Goal: Task Accomplishment & Management: Use online tool/utility

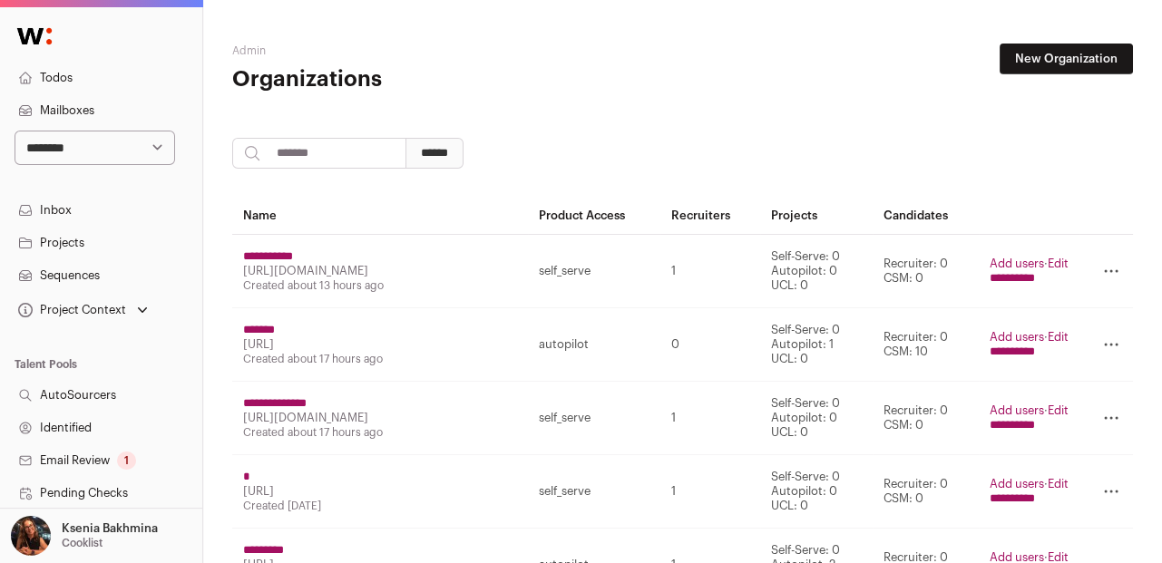
click at [129, 135] on select "**********" at bounding box center [95, 148] width 161 height 34
select select "***"
click at [15, 131] on select "**********" at bounding box center [95, 148] width 161 height 34
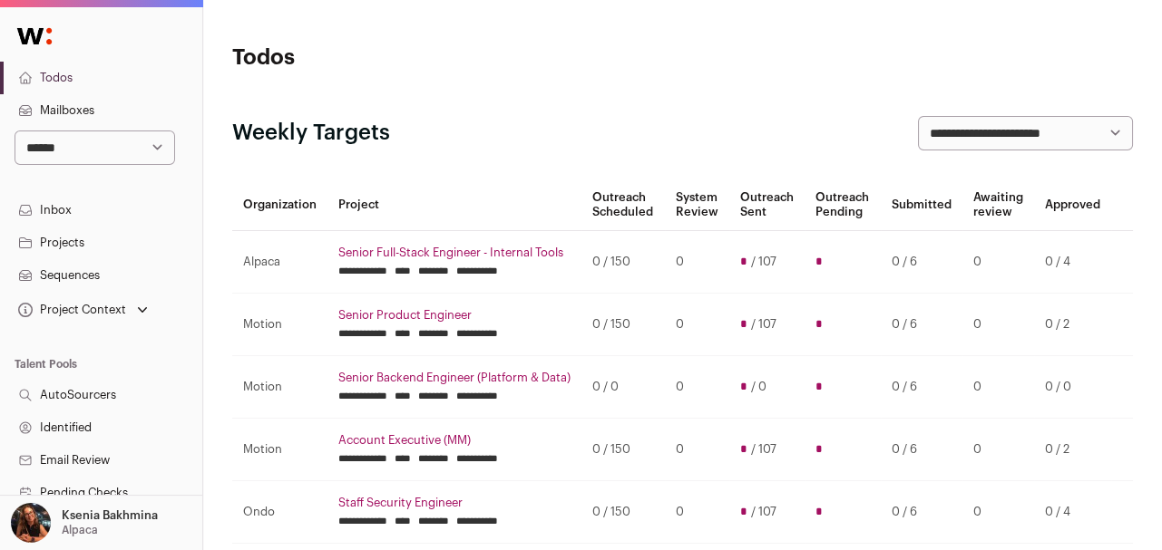
click at [94, 233] on link "Projects" at bounding box center [101, 243] width 202 height 33
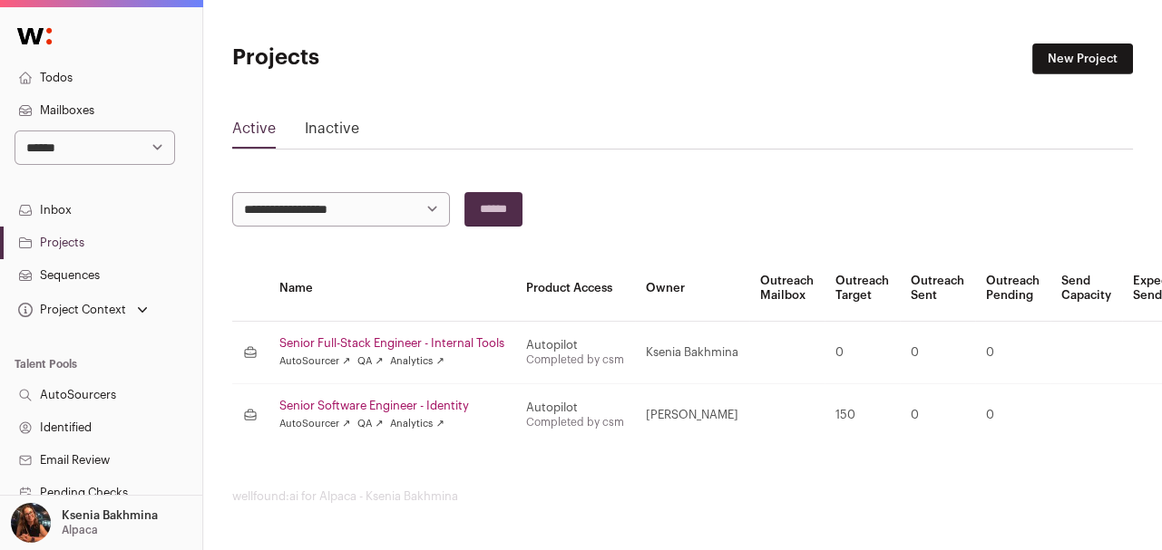
click at [408, 341] on link "Senior Full-Stack Engineer - Internal Tools" at bounding box center [391, 343] width 225 height 15
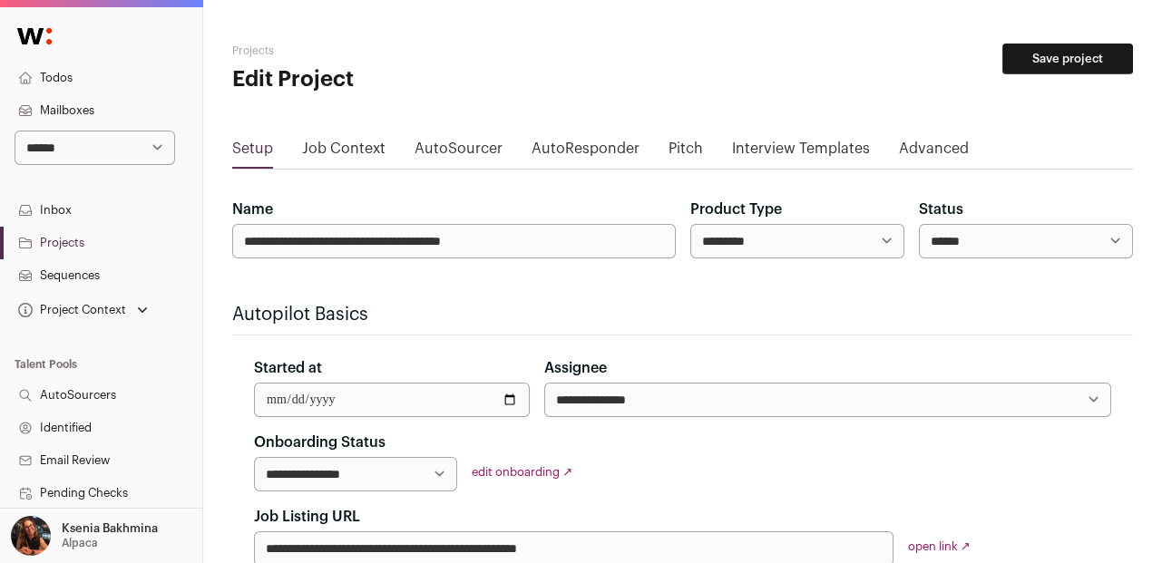
scroll to position [314, 0]
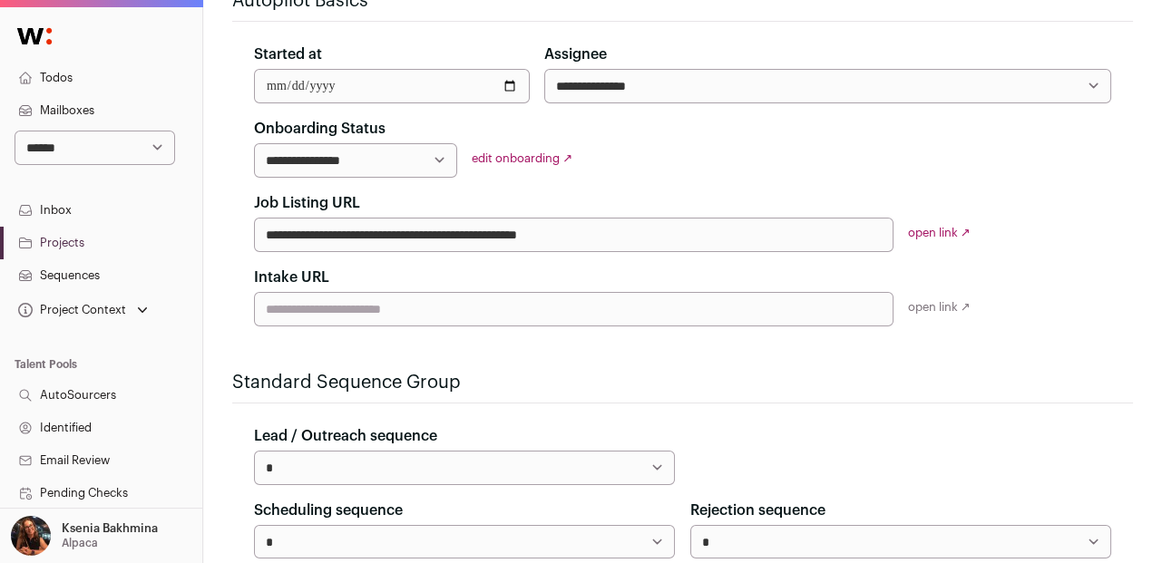
click at [936, 229] on link "open link ↗" at bounding box center [939, 233] width 63 height 12
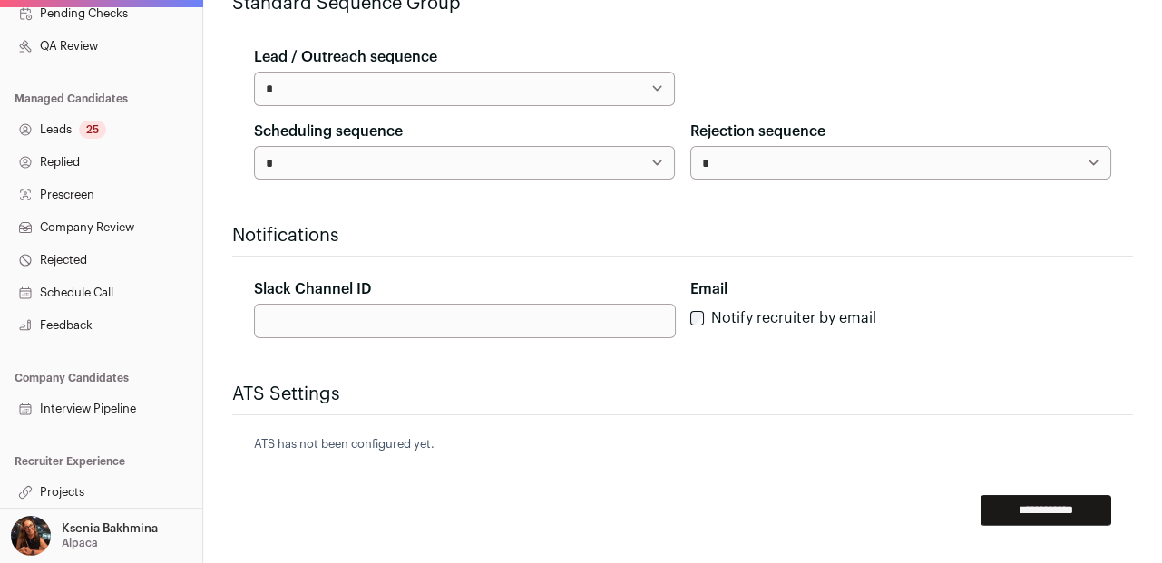
scroll to position [755, 0]
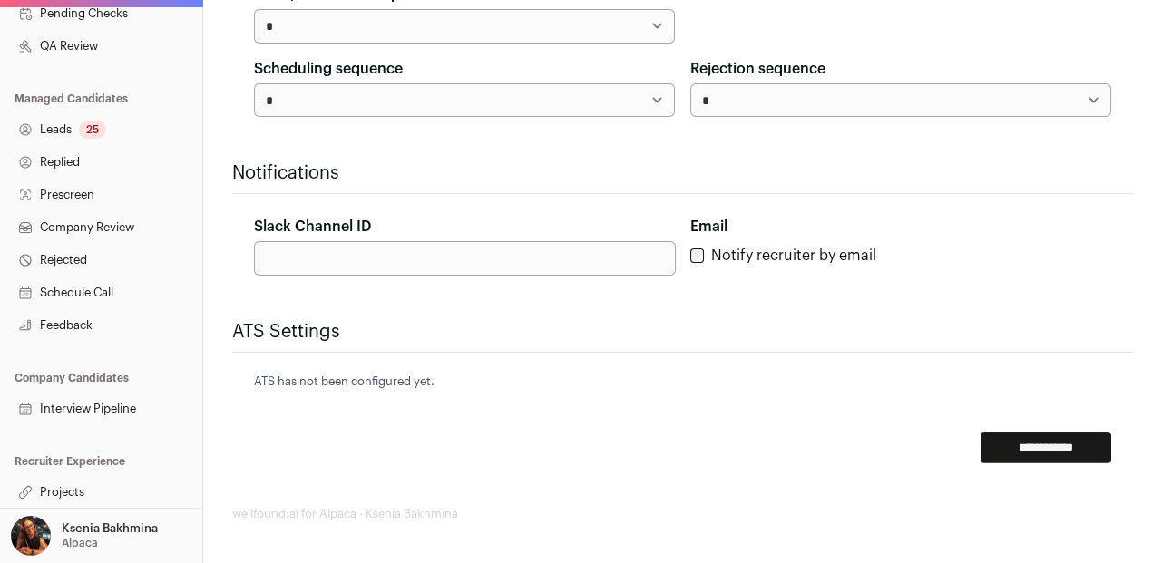
click at [93, 493] on link "Projects" at bounding box center [101, 492] width 202 height 33
click at [90, 486] on link "Projects" at bounding box center [101, 492] width 202 height 33
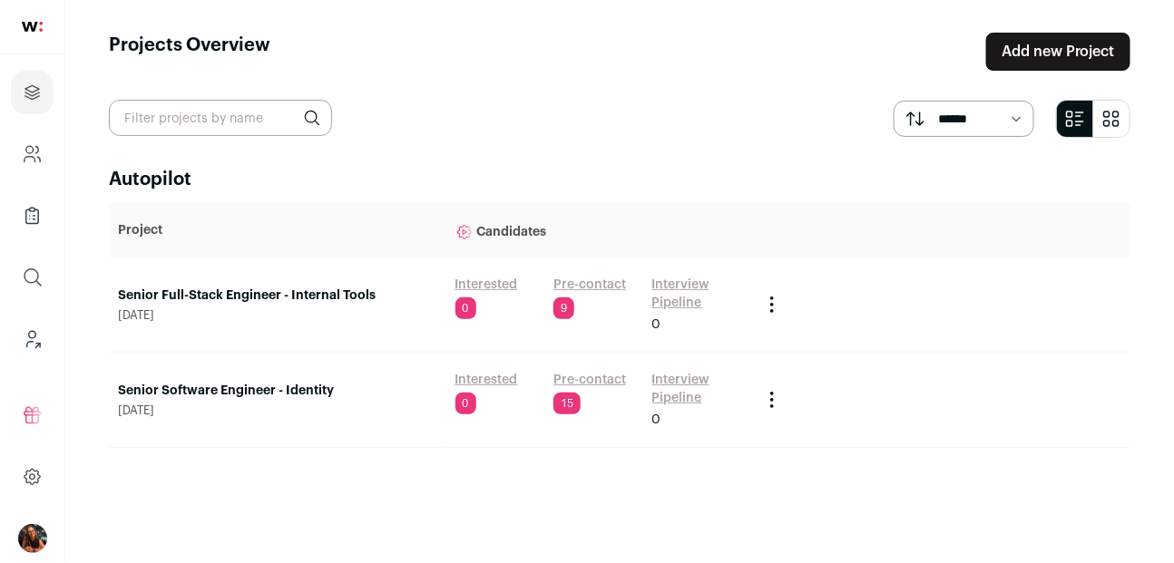
click at [591, 280] on link "Pre-contact" at bounding box center [589, 285] width 73 height 18
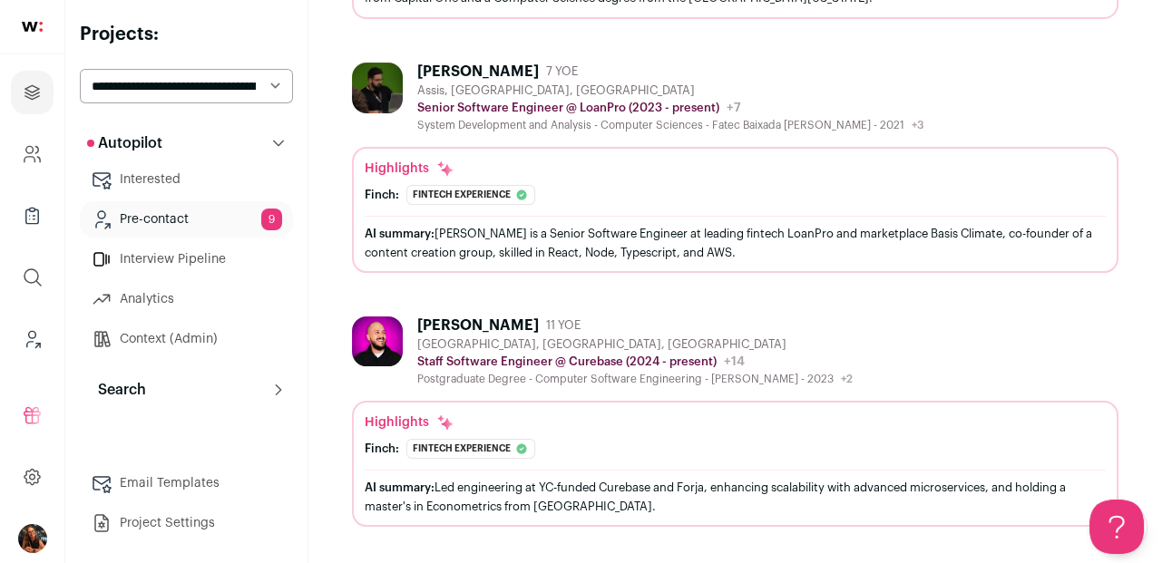
scroll to position [640, 0]
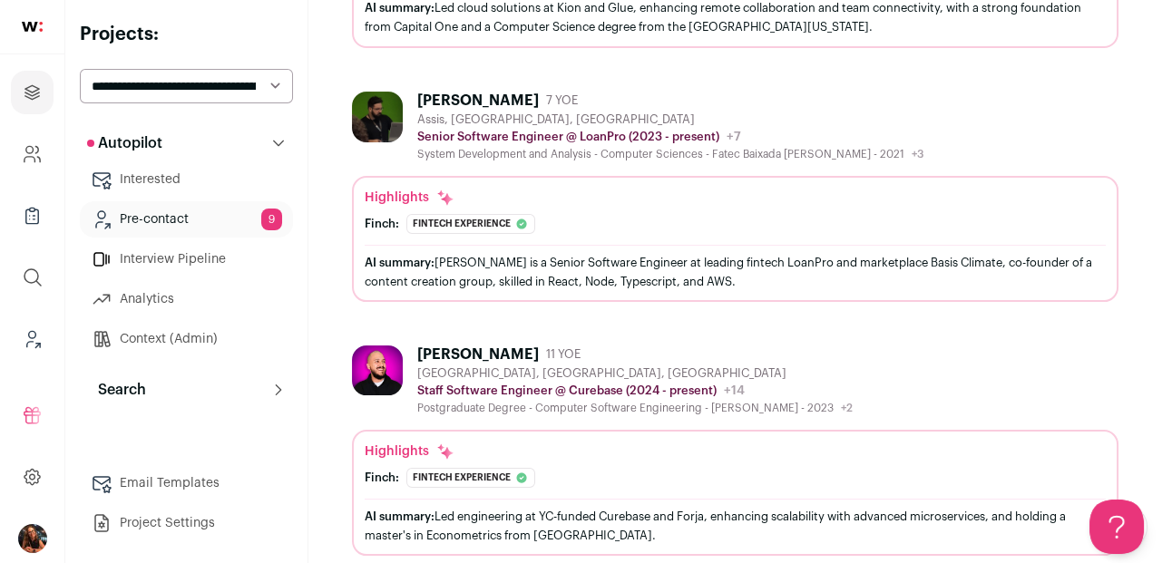
click at [442, 92] on div "[PERSON_NAME]" at bounding box center [478, 101] width 122 height 18
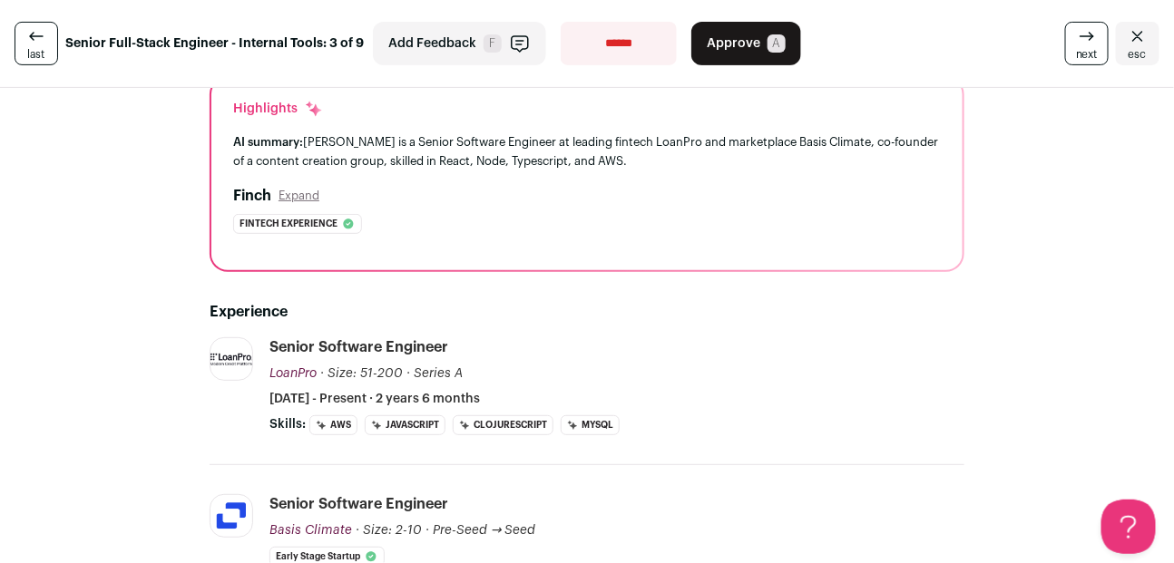
scroll to position [126, 0]
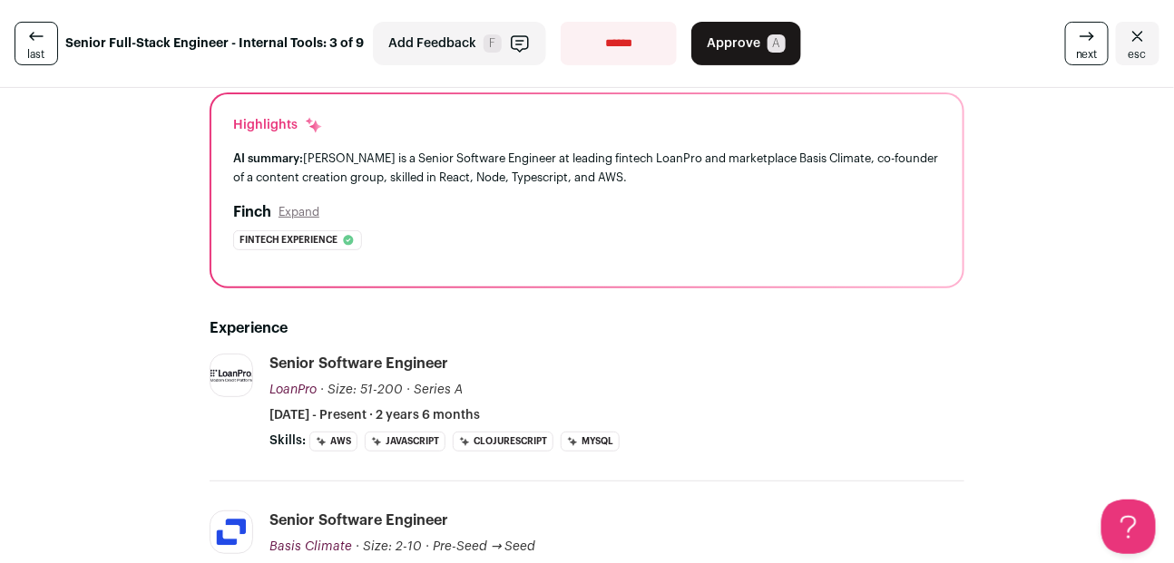
click at [301, 214] on button "Expand" at bounding box center [298, 212] width 41 height 15
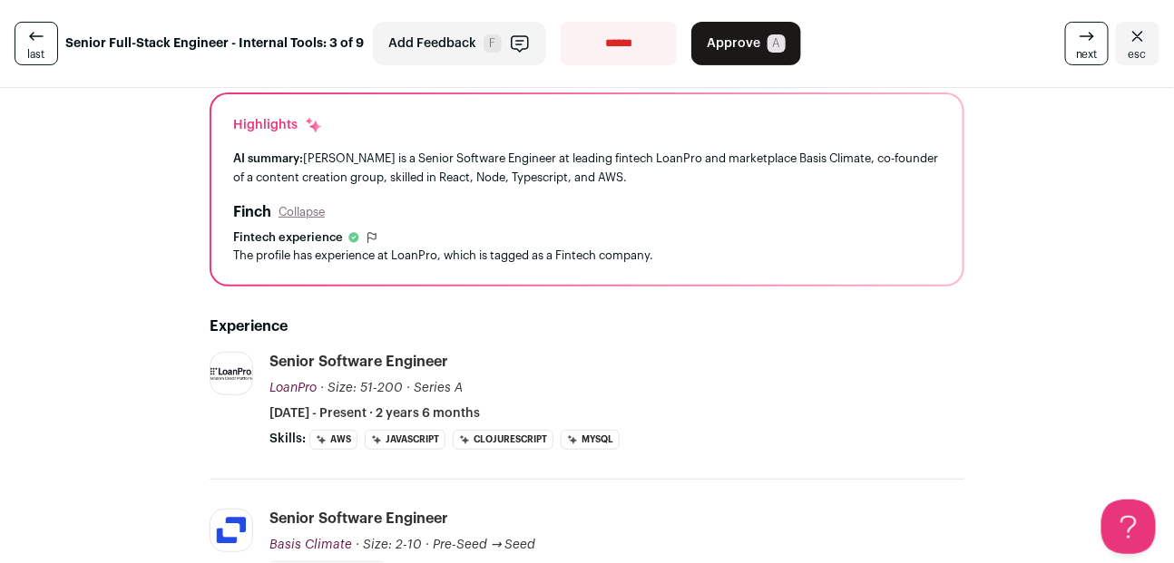
click at [301, 212] on button "Collapse" at bounding box center [301, 212] width 46 height 15
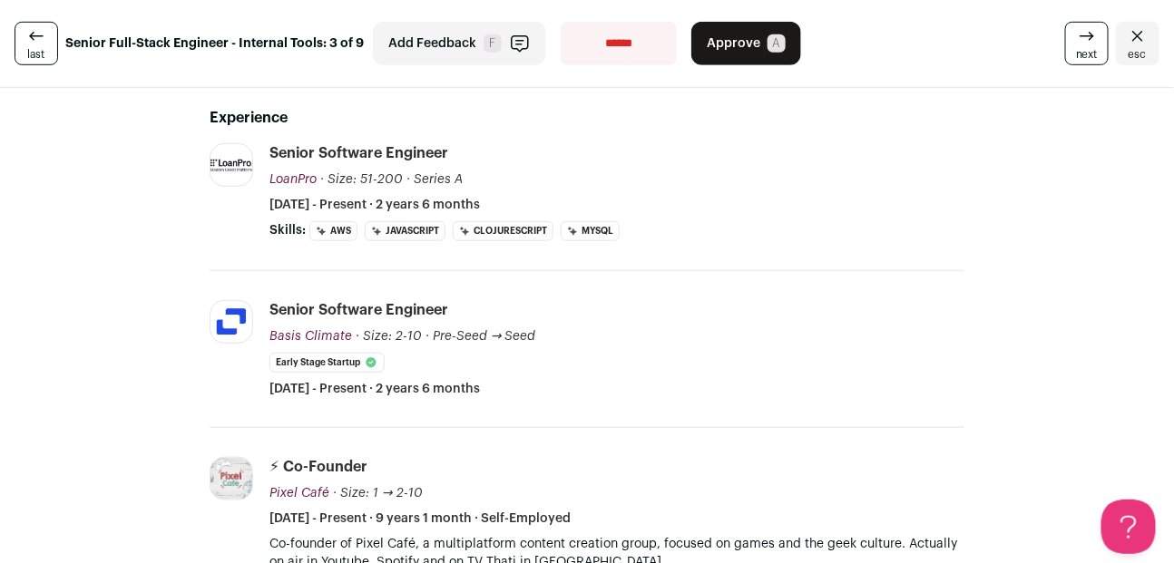
scroll to position [467, 0]
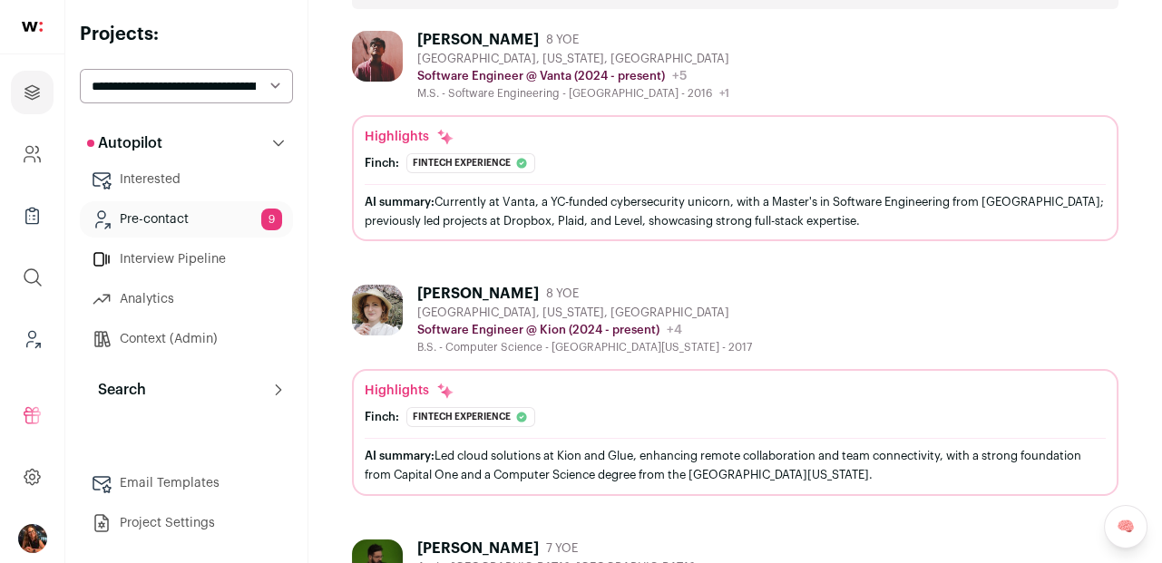
scroll to position [73, 0]
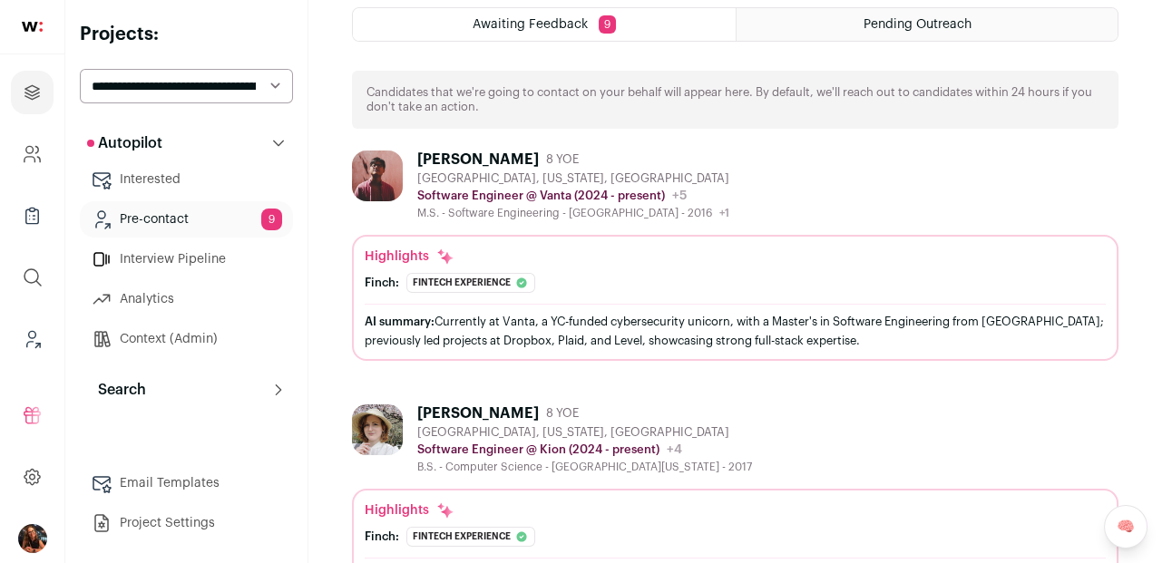
click at [131, 211] on link "Pre-contact 9" at bounding box center [186, 219] width 213 height 36
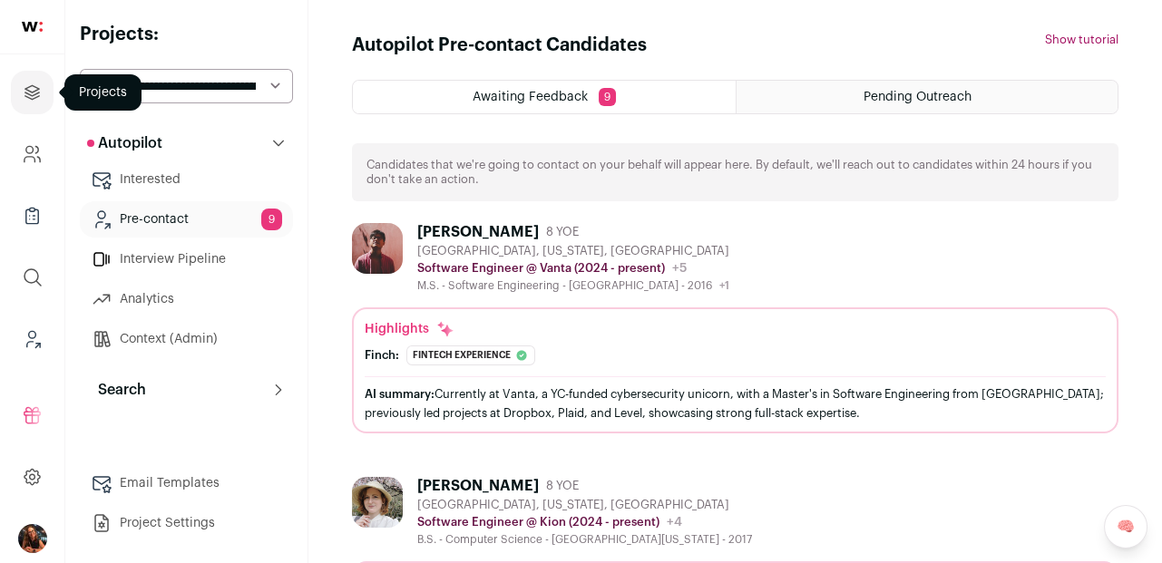
click at [33, 100] on icon "Projects" at bounding box center [32, 93] width 21 height 22
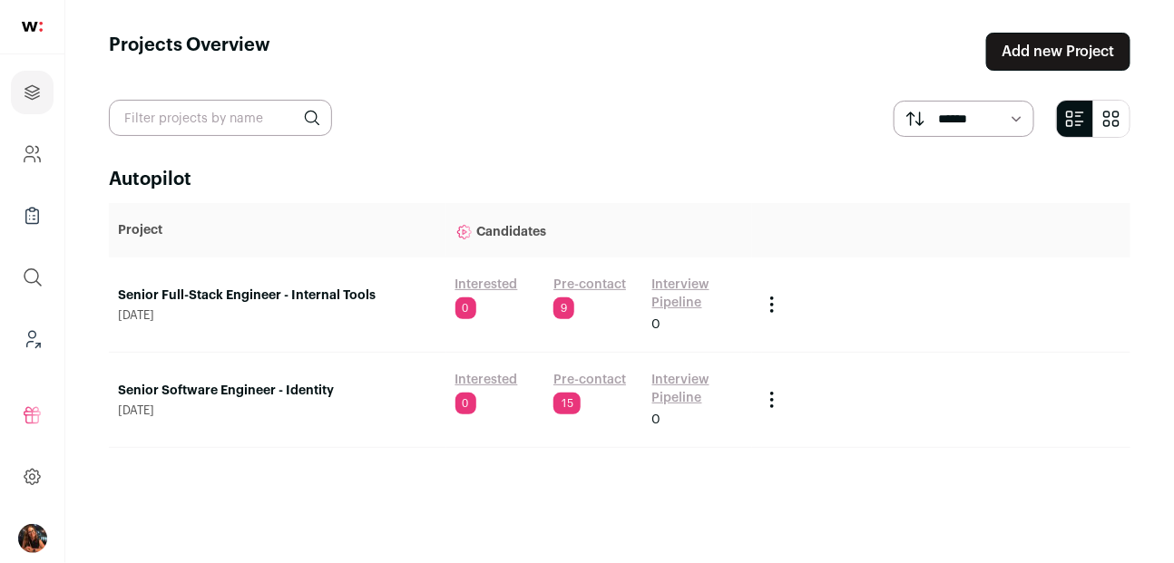
click at [488, 285] on link "Interested" at bounding box center [486, 285] width 63 height 18
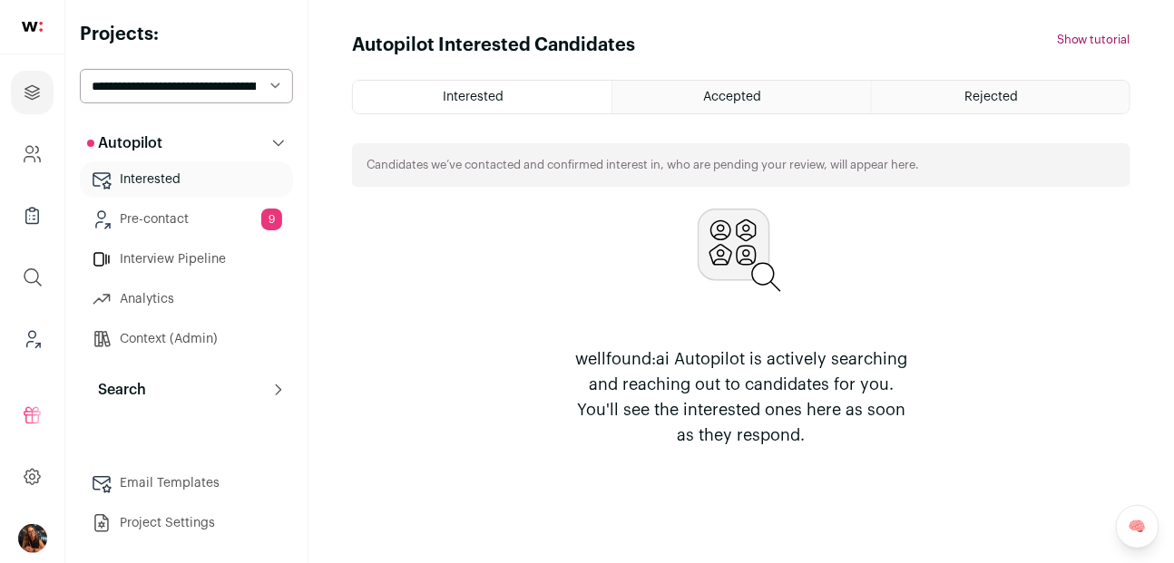
click at [200, 224] on link "Pre-contact 9" at bounding box center [186, 219] width 213 height 36
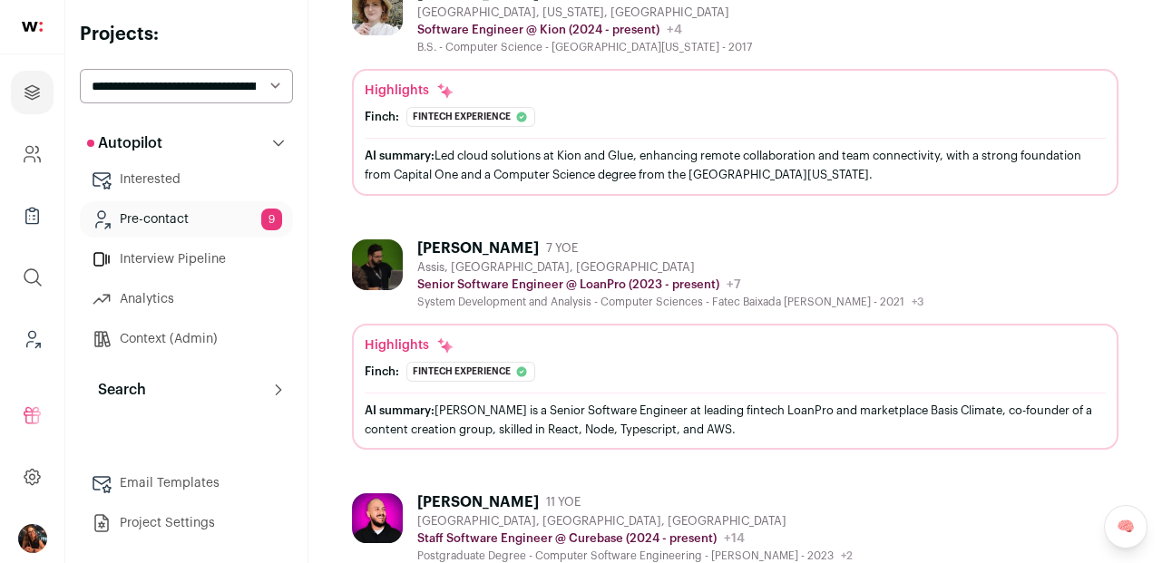
scroll to position [494, 0]
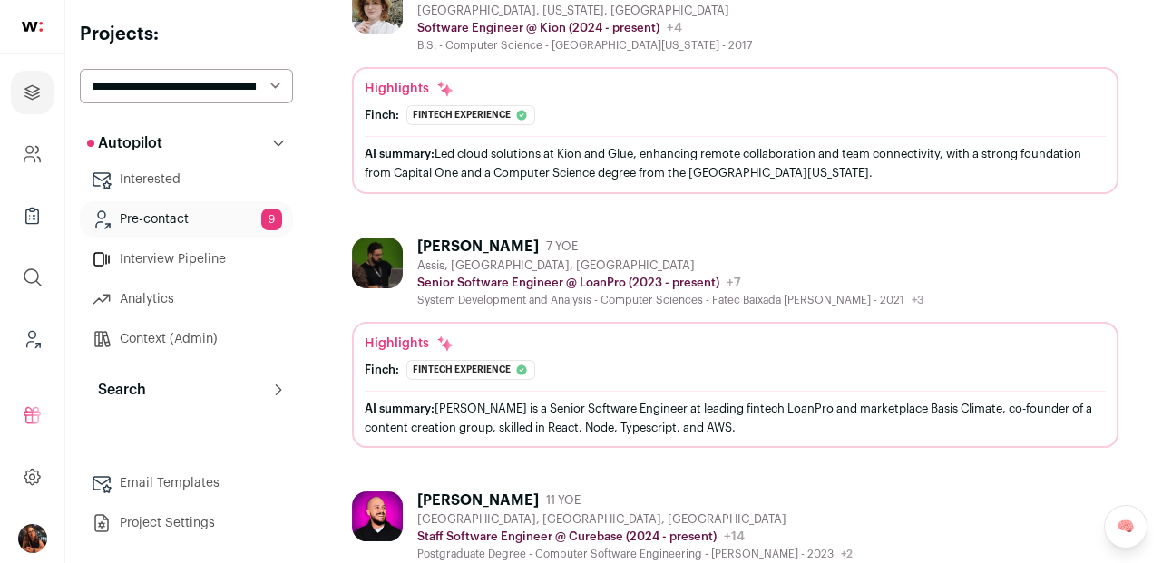
click at [452, 244] on div "[PERSON_NAME]" at bounding box center [478, 247] width 122 height 18
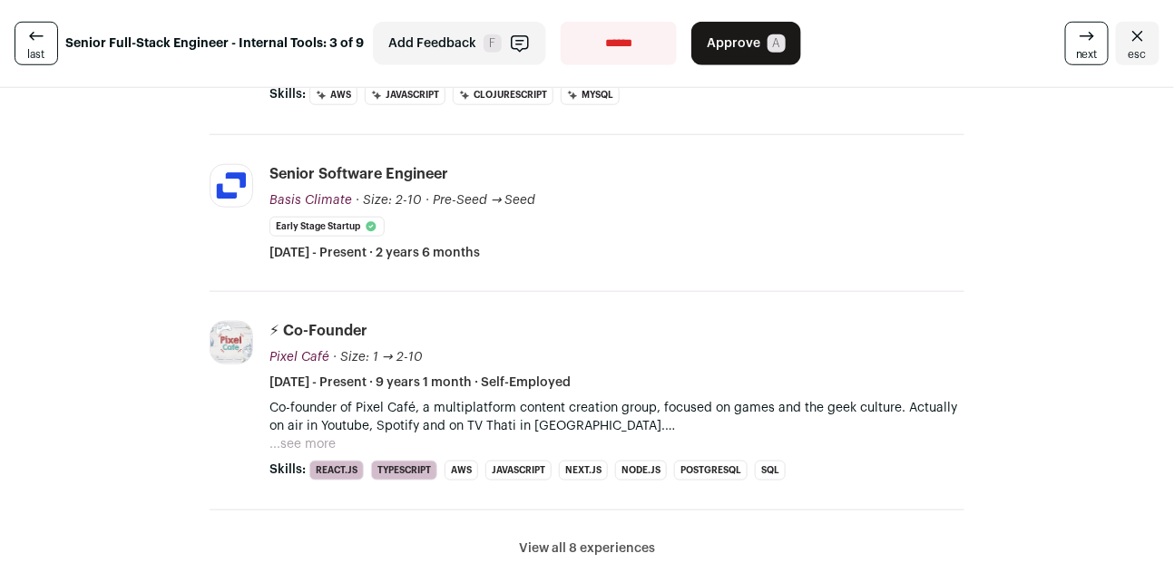
scroll to position [535, 0]
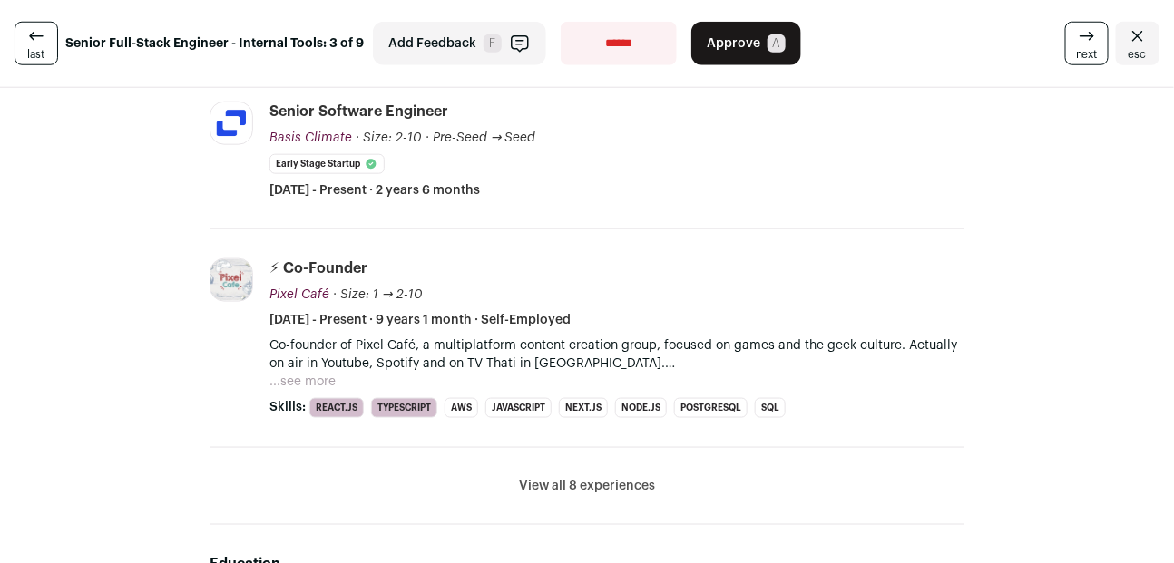
click at [568, 486] on button "View all 8 experiences" at bounding box center [587, 486] width 136 height 18
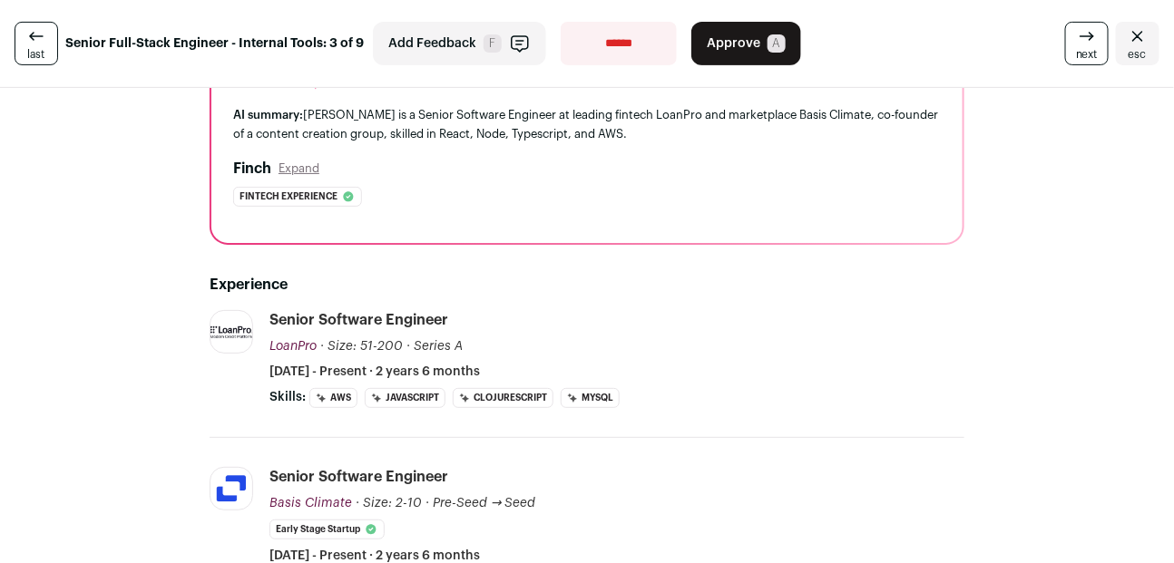
scroll to position [0, 0]
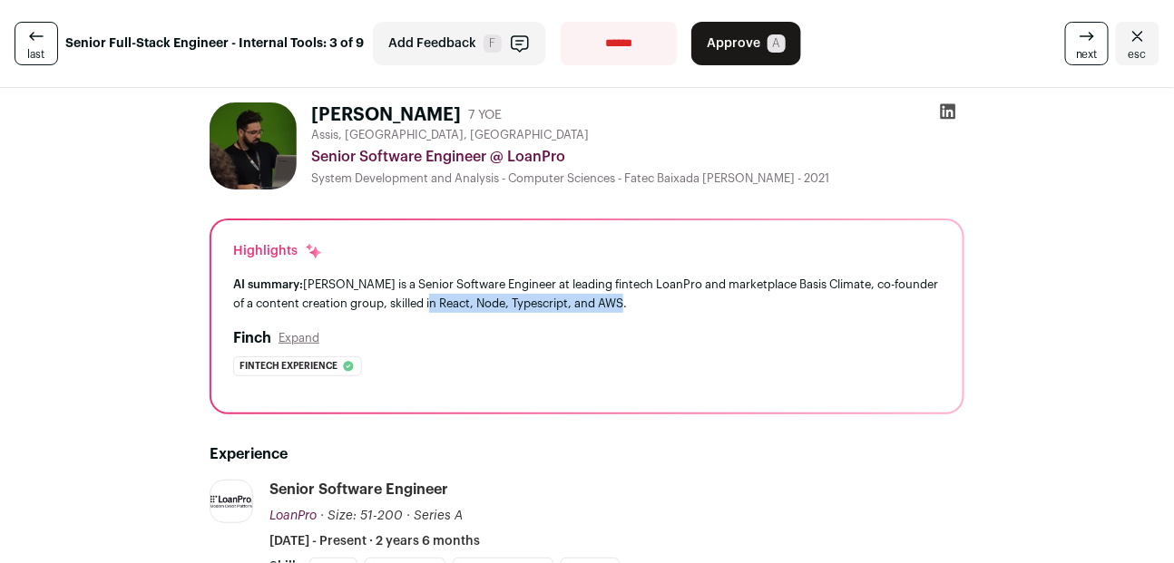
drag, startPoint x: 419, startPoint y: 304, endPoint x: 627, endPoint y: 304, distance: 207.7
click at [627, 304] on div "AI summary: Victor Rosa is a Senior Software Engineer at leading fintech LoanPr…" at bounding box center [586, 294] width 707 height 38
click at [625, 303] on div "AI summary: Victor Rosa is a Senior Software Engineer at leading fintech LoanPr…" at bounding box center [586, 294] width 707 height 38
drag, startPoint x: 411, startPoint y: 298, endPoint x: 654, endPoint y: 303, distance: 243.1
click at [654, 303] on div "AI summary: Victor Rosa is a Senior Software Engineer at leading fintech LoanPr…" at bounding box center [586, 294] width 707 height 38
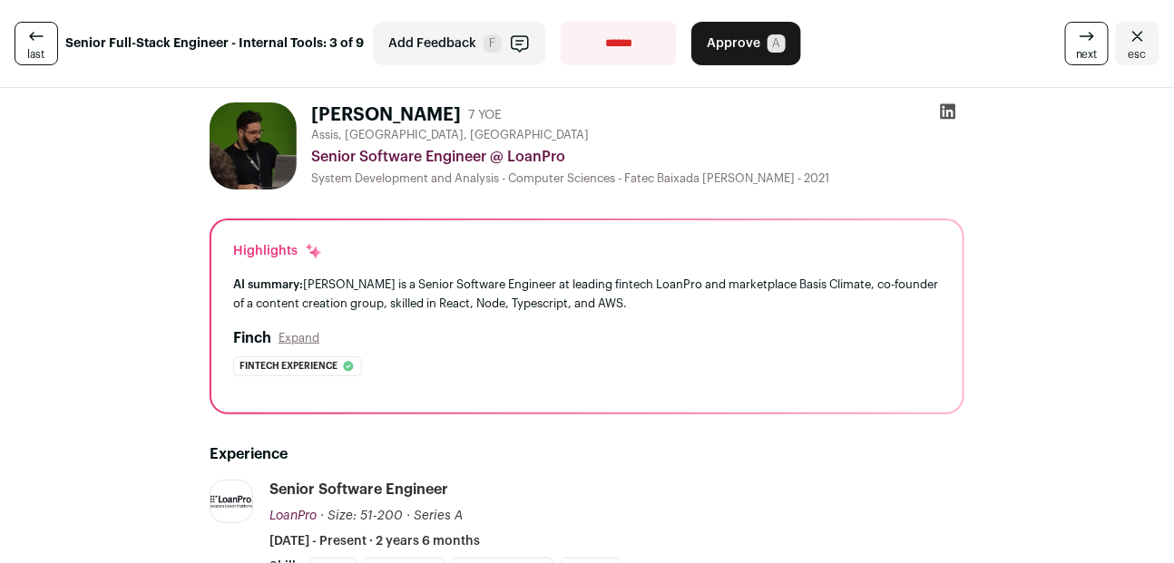
click at [779, 226] on div "Highlights AI summary: Victor Rosa is a Senior Software Engineer at leading fin…" at bounding box center [586, 316] width 751 height 192
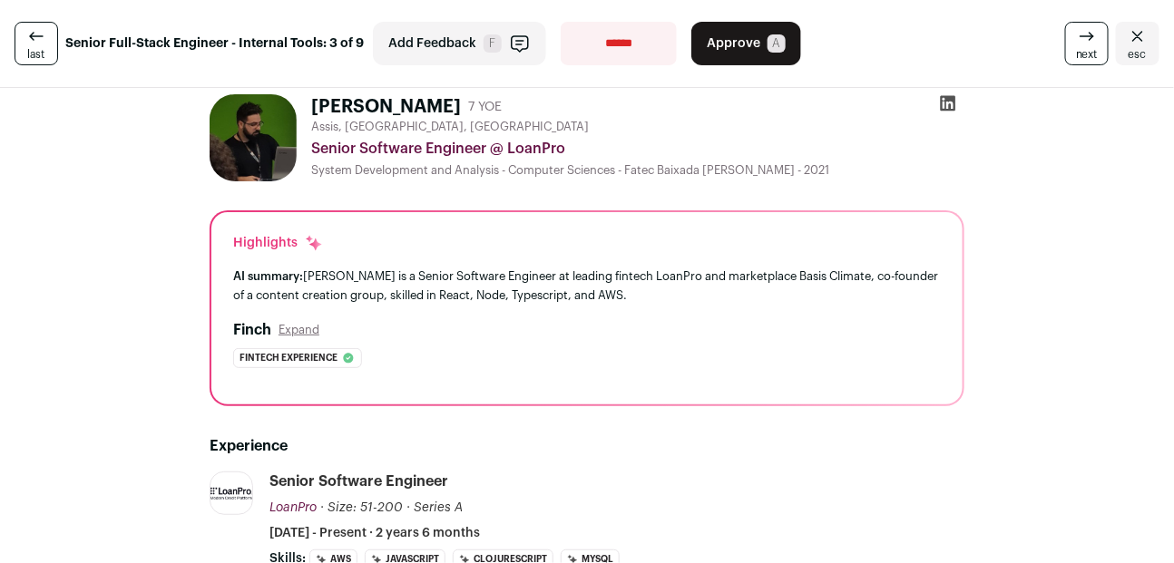
scroll to position [24, 0]
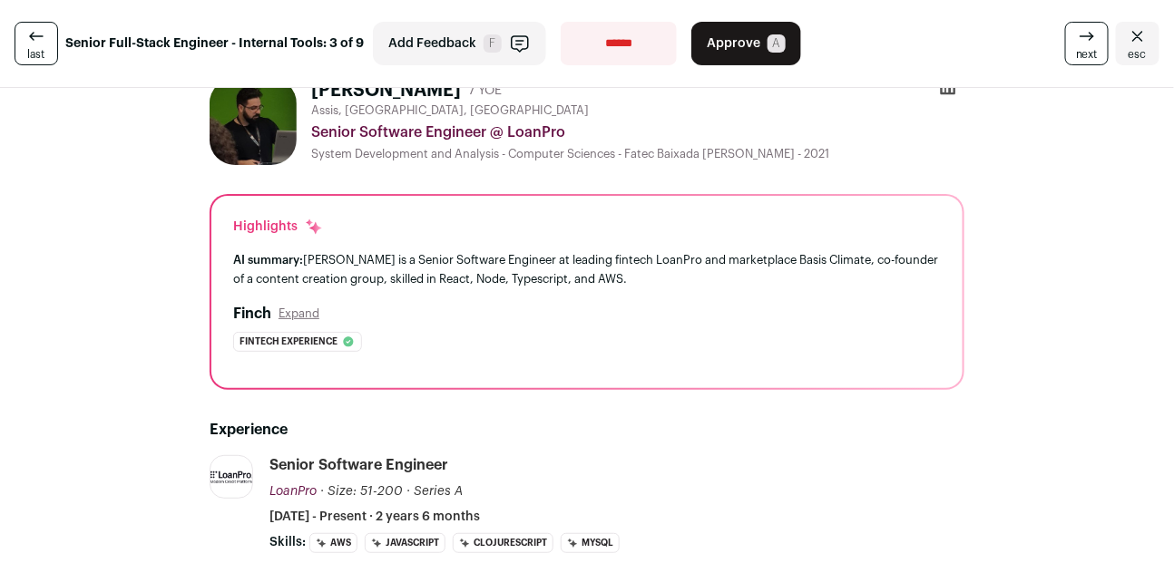
click at [1132, 36] on icon "Close" at bounding box center [1137, 36] width 11 height 10
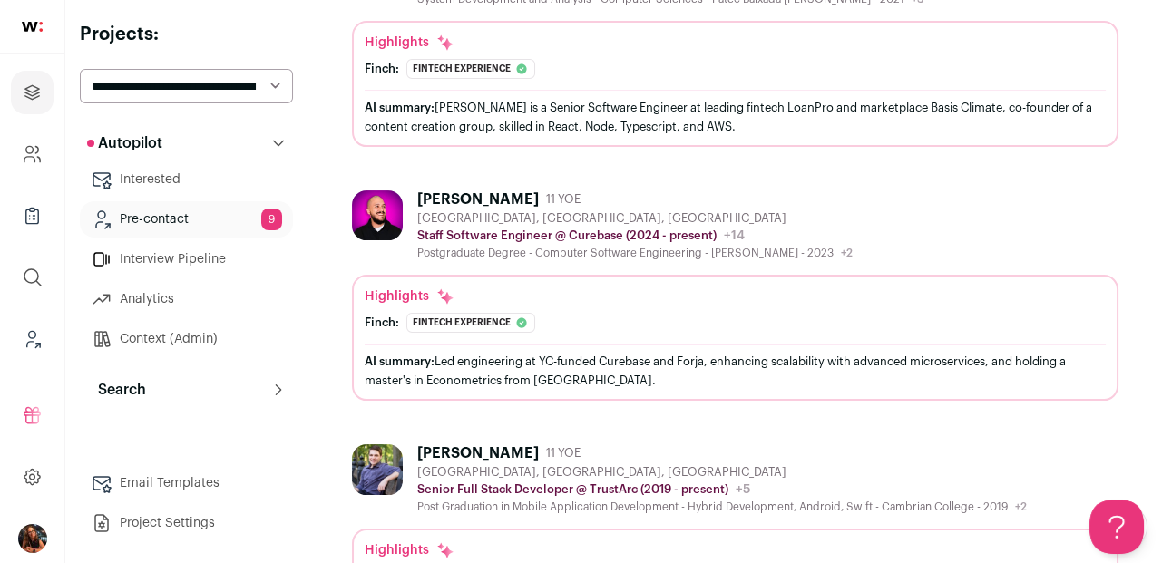
scroll to position [887, 0]
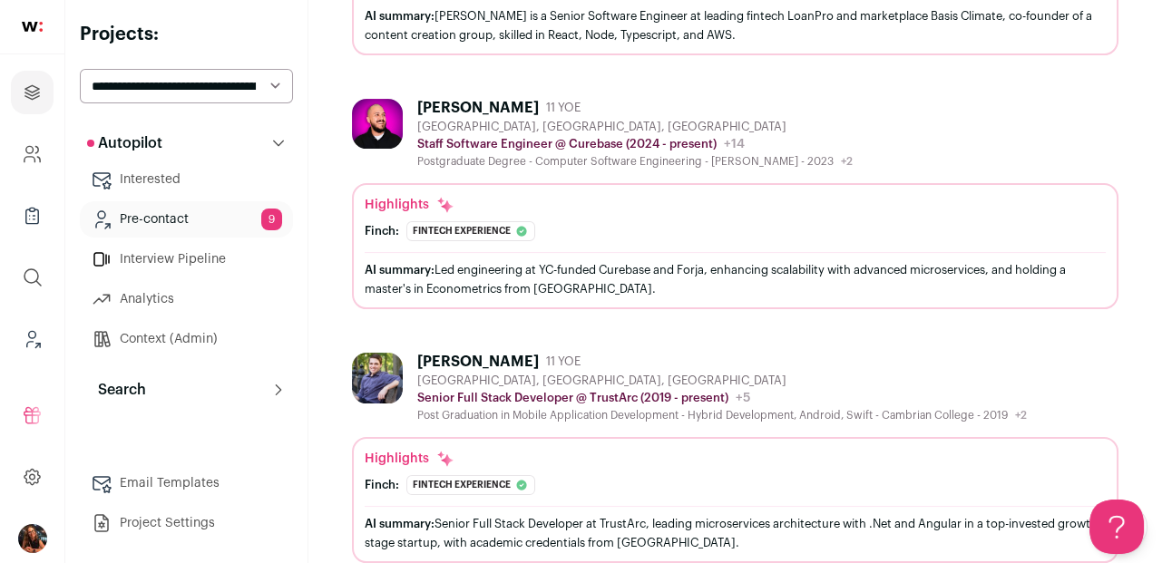
click at [485, 105] on div "Arthur Andrade" at bounding box center [478, 108] width 122 height 18
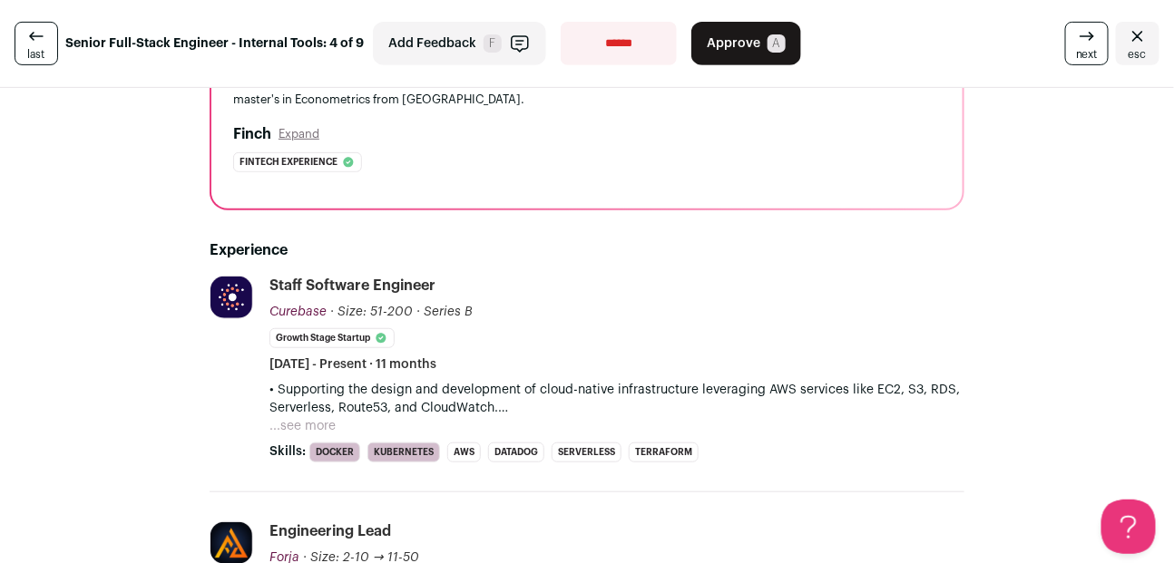
scroll to position [277, 0]
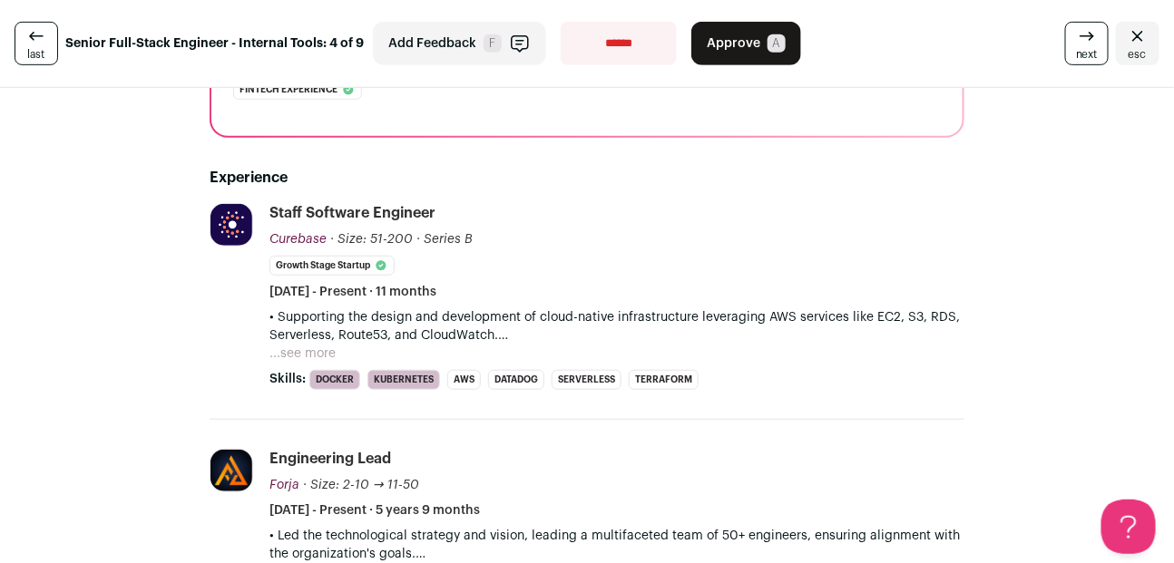
click at [320, 350] on button "...see more" at bounding box center [302, 354] width 66 height 18
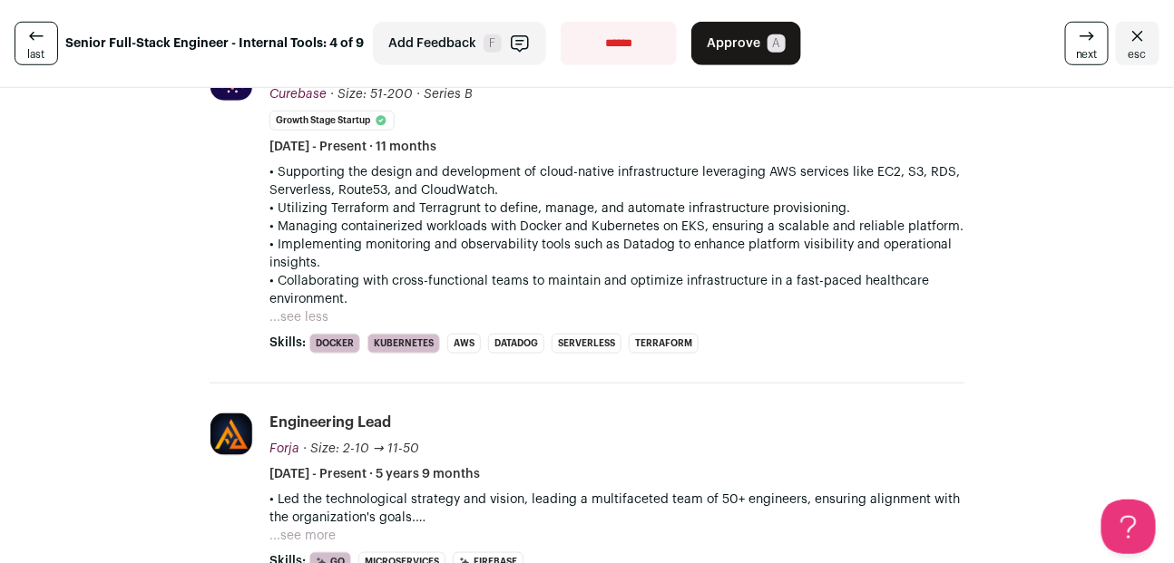
scroll to position [407, 0]
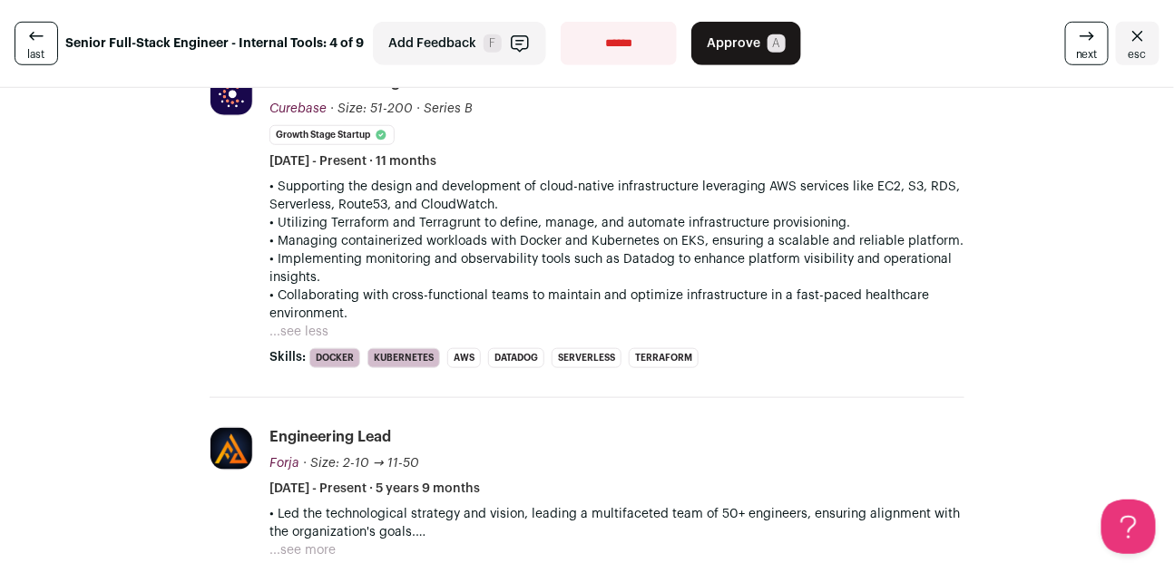
drag, startPoint x: 426, startPoint y: 158, endPoint x: 527, endPoint y: 158, distance: 100.7
click at [527, 158] on div "Staff Software Engineer Curebase Curebase curebase.ai Add to company list Publi…" at bounding box center [616, 122] width 695 height 98
drag, startPoint x: 504, startPoint y: 159, endPoint x: 417, endPoint y: 159, distance: 87.1
click at [417, 159] on div "Staff Software Engineer Curebase Curebase curebase.ai Add to company list Publi…" at bounding box center [616, 122] width 695 height 98
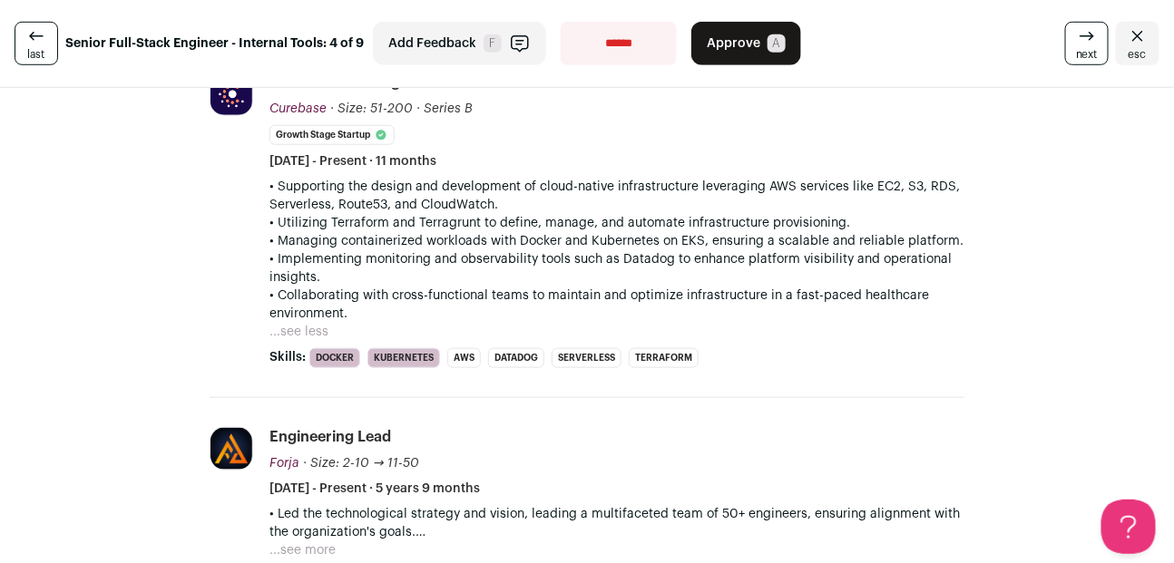
click at [436, 159] on span "November 2024 - Present · 11 months" at bounding box center [352, 161] width 167 height 18
drag, startPoint x: 425, startPoint y: 159, endPoint x: 507, endPoint y: 162, distance: 81.7
click at [507, 162] on div "Staff Software Engineer Curebase Curebase curebase.ai Add to company list Publi…" at bounding box center [616, 122] width 695 height 98
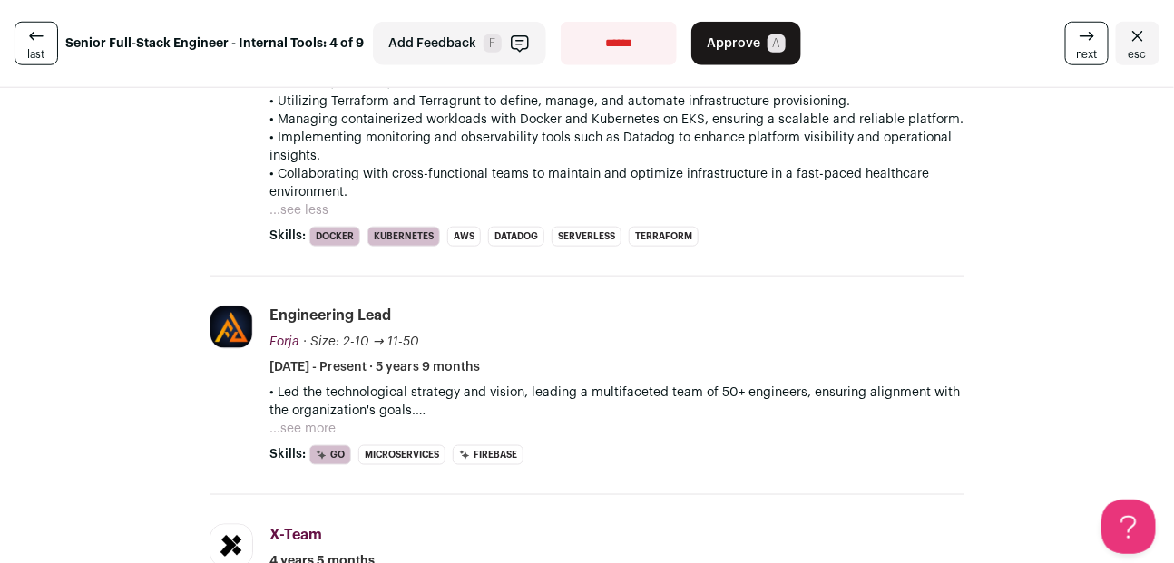
scroll to position [576, 0]
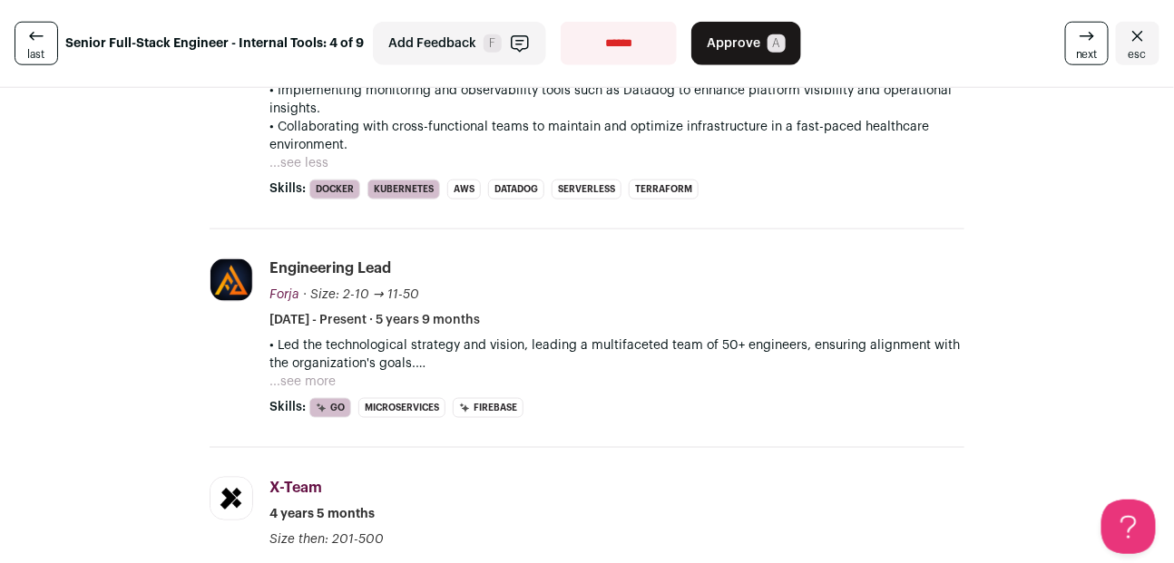
click at [315, 379] on button "...see more" at bounding box center [302, 382] width 66 height 18
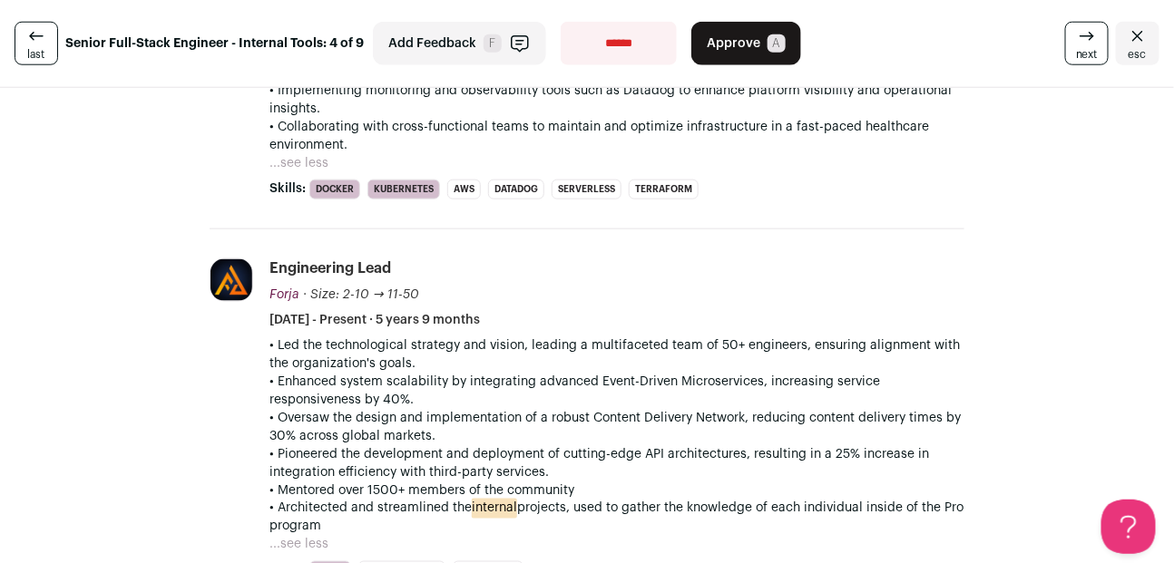
drag, startPoint x: 283, startPoint y: 506, endPoint x: 371, endPoint y: 530, distance: 91.1
click at [371, 530] on p "• Architected and streamlined the internal projects, used to gather the knowled…" at bounding box center [616, 518] width 695 height 36
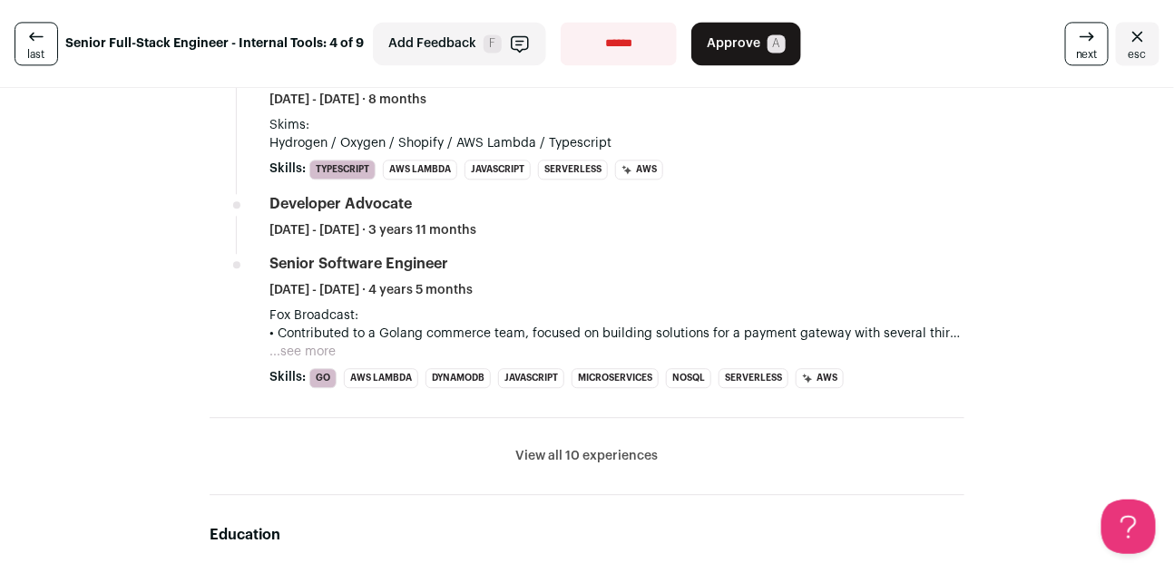
scroll to position [1261, 0]
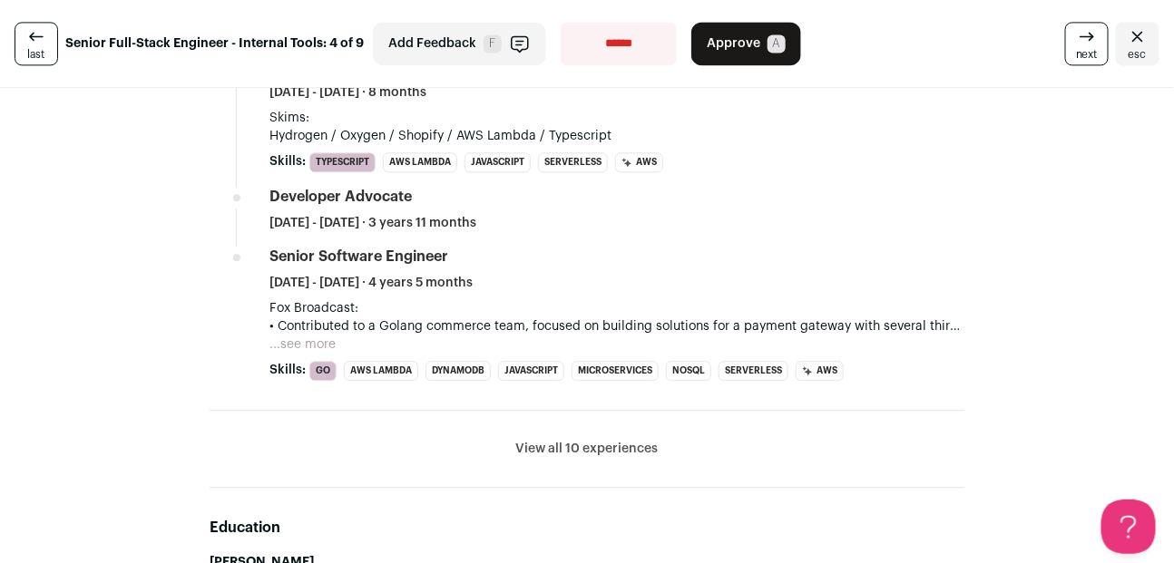
click at [570, 448] on button "View all 10 experiences" at bounding box center [587, 449] width 142 height 18
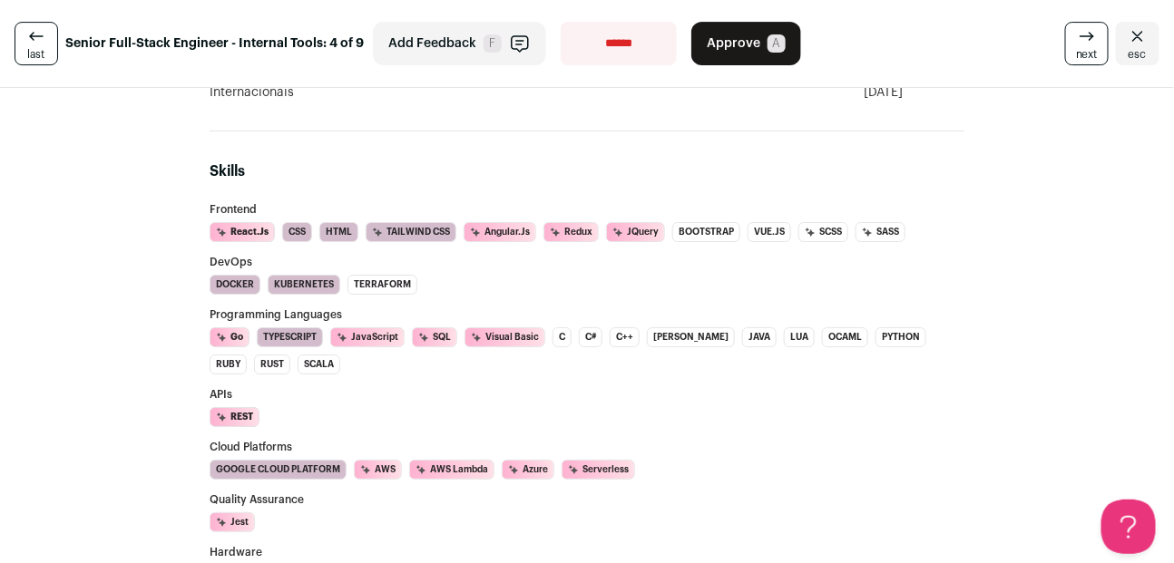
scroll to position [4084, 0]
click at [289, 221] on li "CSS" at bounding box center [297, 231] width 30 height 20
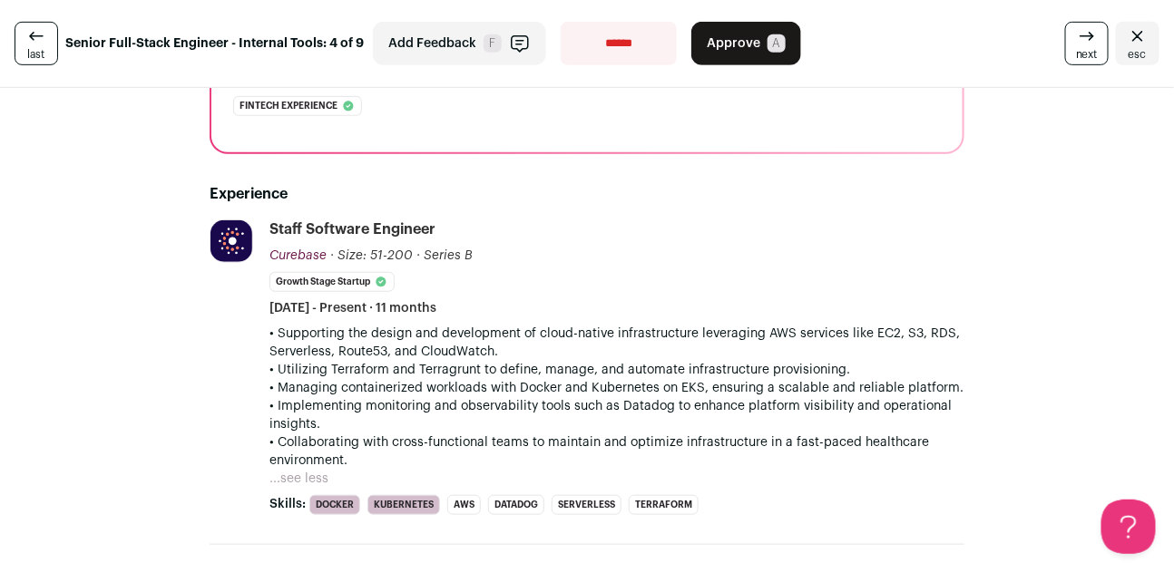
scroll to position [257, 0]
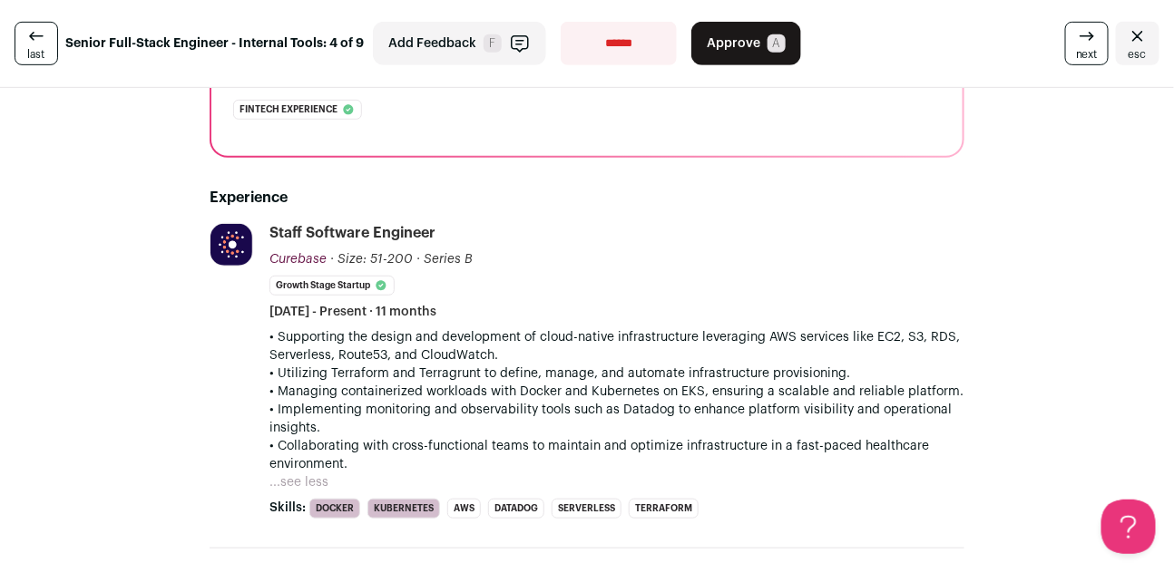
click at [1126, 29] on icon "Close" at bounding box center [1137, 36] width 22 height 22
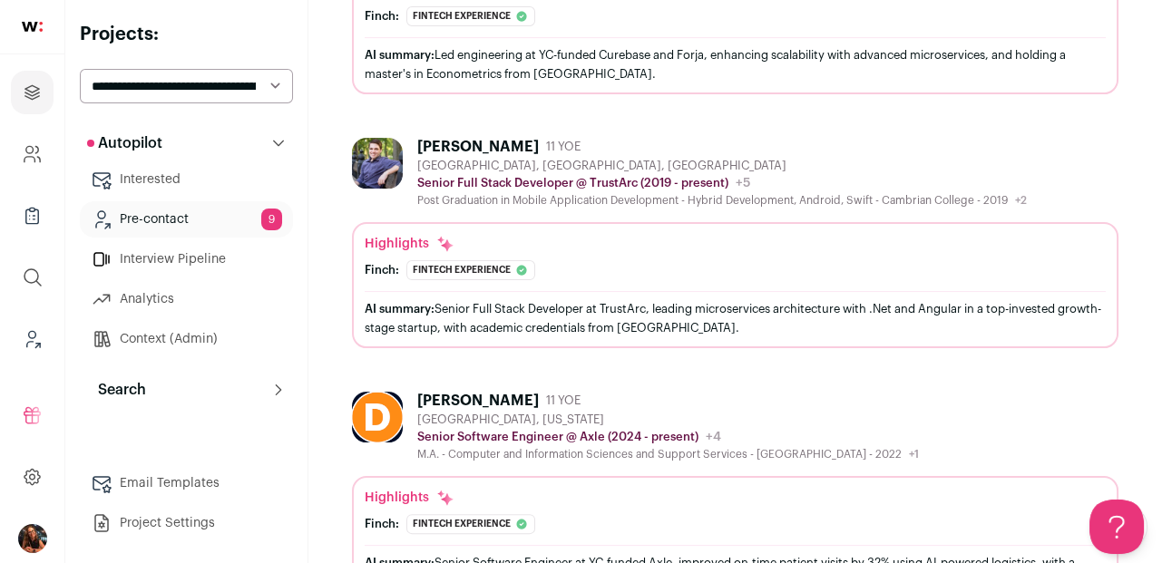
scroll to position [1144, 0]
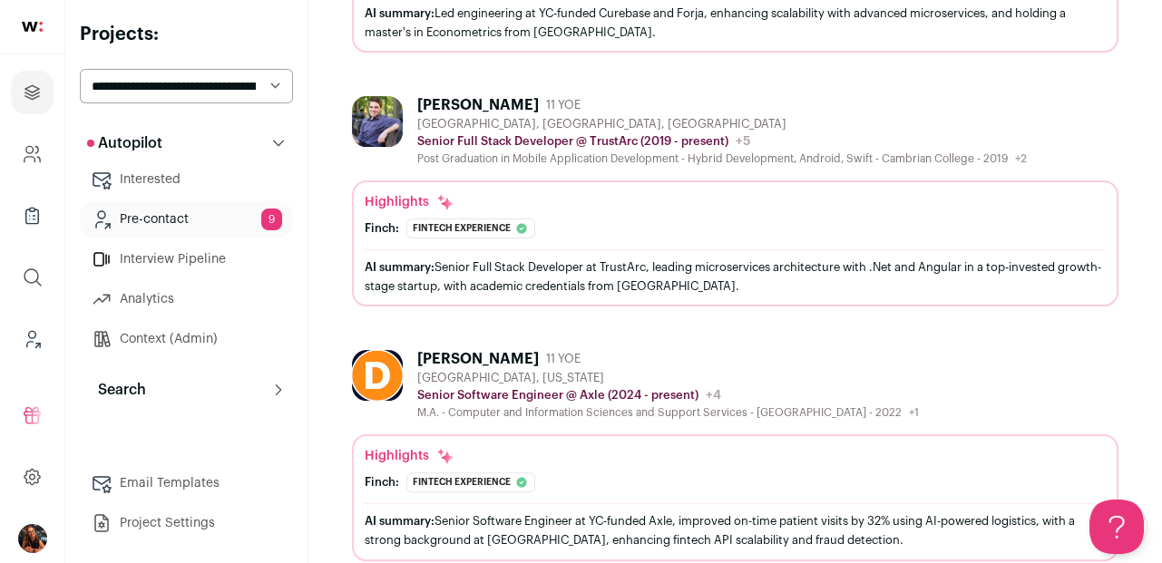
click at [452, 97] on div "[PERSON_NAME]" at bounding box center [478, 105] width 122 height 18
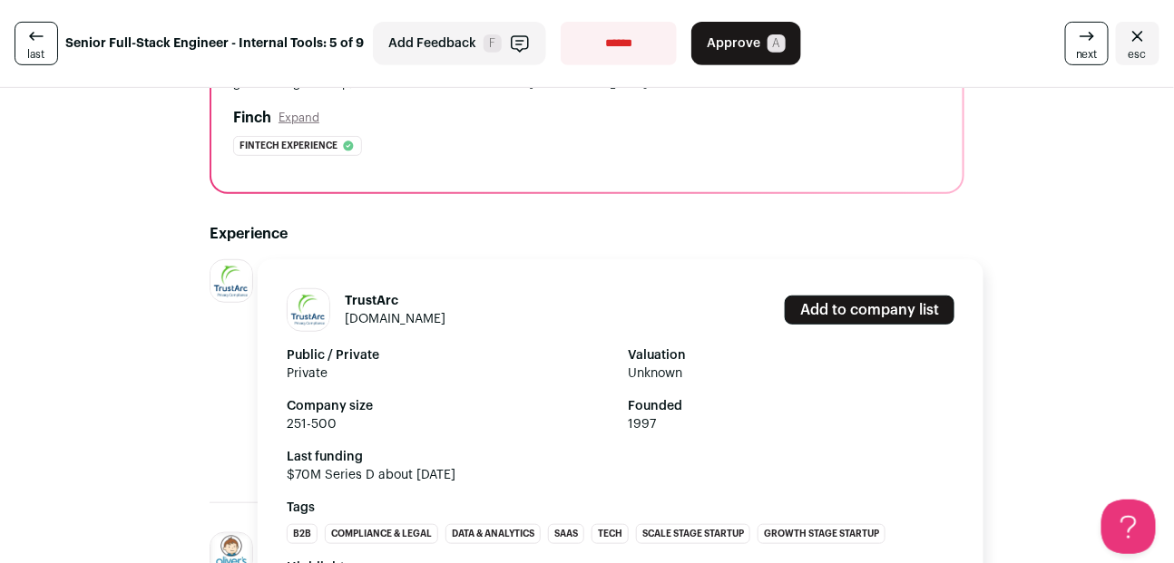
scroll to position [348, 0]
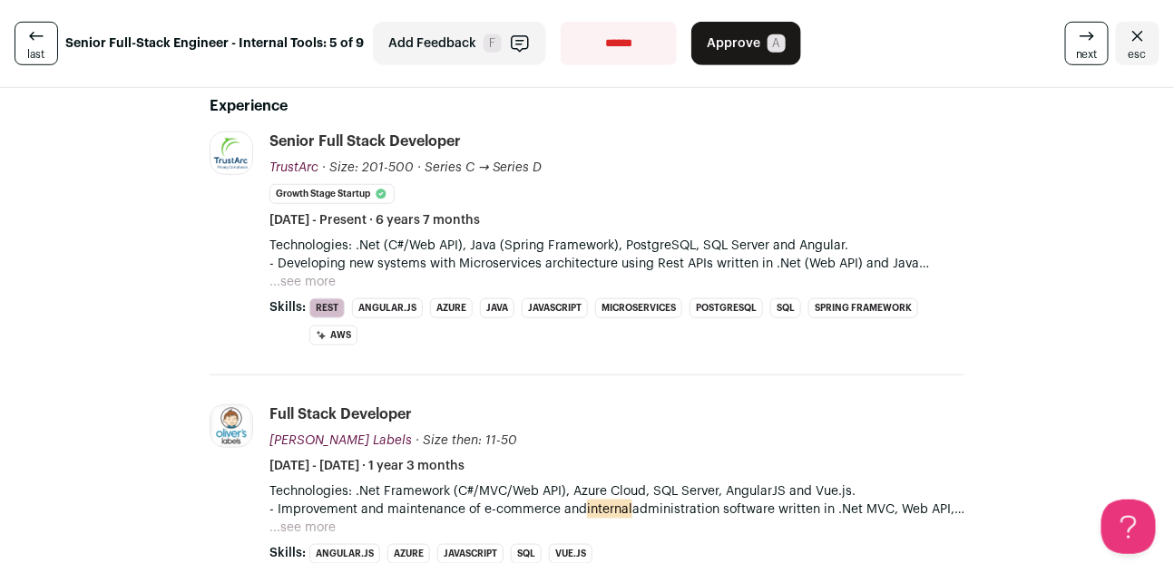
click at [316, 280] on button "...see more" at bounding box center [302, 282] width 66 height 18
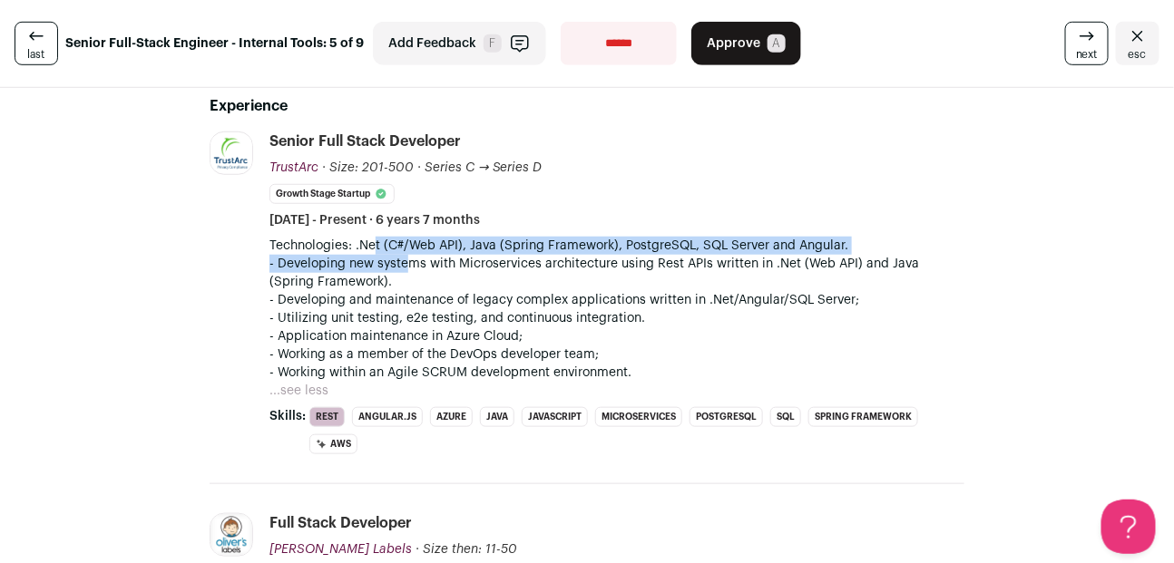
drag, startPoint x: 367, startPoint y: 246, endPoint x: 405, endPoint y: 268, distance: 43.9
click at [405, 268] on div "Technologies: .Net (C#/Web API), Java (Spring Framework), PostgreSQL, SQL Serve…" at bounding box center [616, 309] width 695 height 145
click at [405, 268] on p "- Developing new systems with Microservices architecture using Rest APIs writte…" at bounding box center [616, 273] width 695 height 36
drag, startPoint x: 385, startPoint y: 246, endPoint x: 409, endPoint y: 263, distance: 29.2
click at [409, 263] on div "Technologies: .Net (C#/Web API), Java (Spring Framework), PostgreSQL, SQL Serve…" at bounding box center [616, 309] width 695 height 145
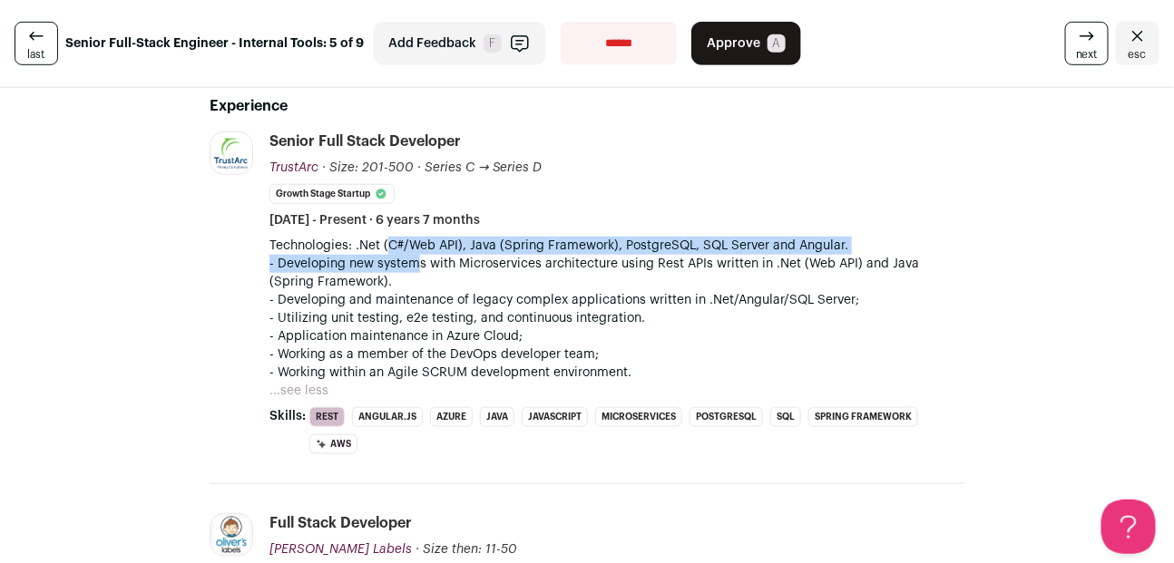
click at [409, 264] on p "- Developing new systems with Microservices architecture using Rest APIs writte…" at bounding box center [616, 273] width 695 height 36
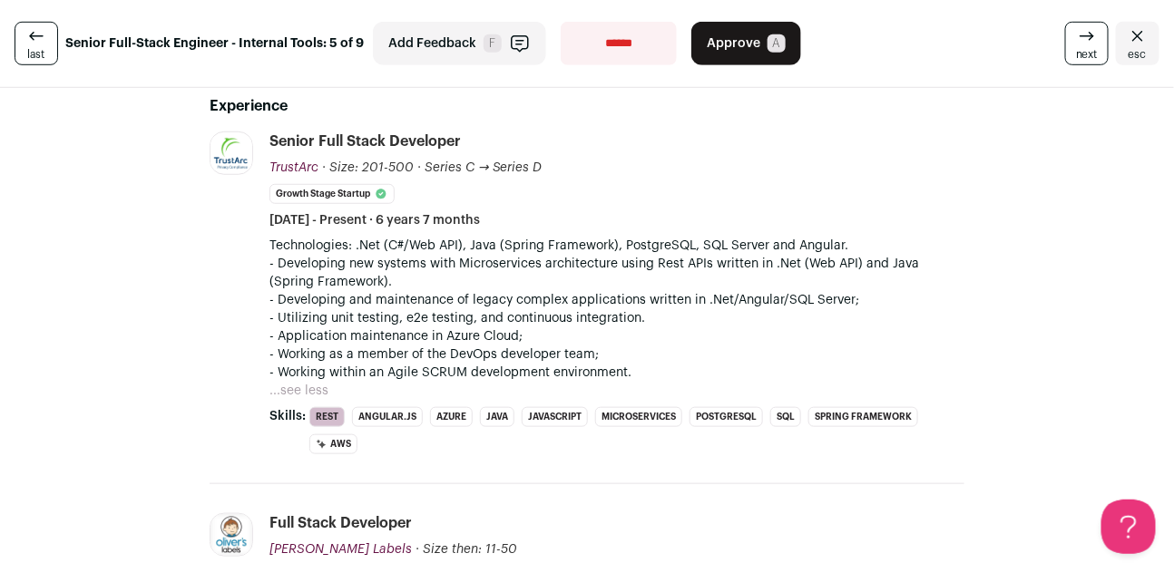
drag, startPoint x: 385, startPoint y: 246, endPoint x: 399, endPoint y: 267, distance: 24.9
click at [399, 267] on div "Technologies: .Net (C#/Web API), Java (Spring Framework), PostgreSQL, SQL Serve…" at bounding box center [616, 309] width 695 height 145
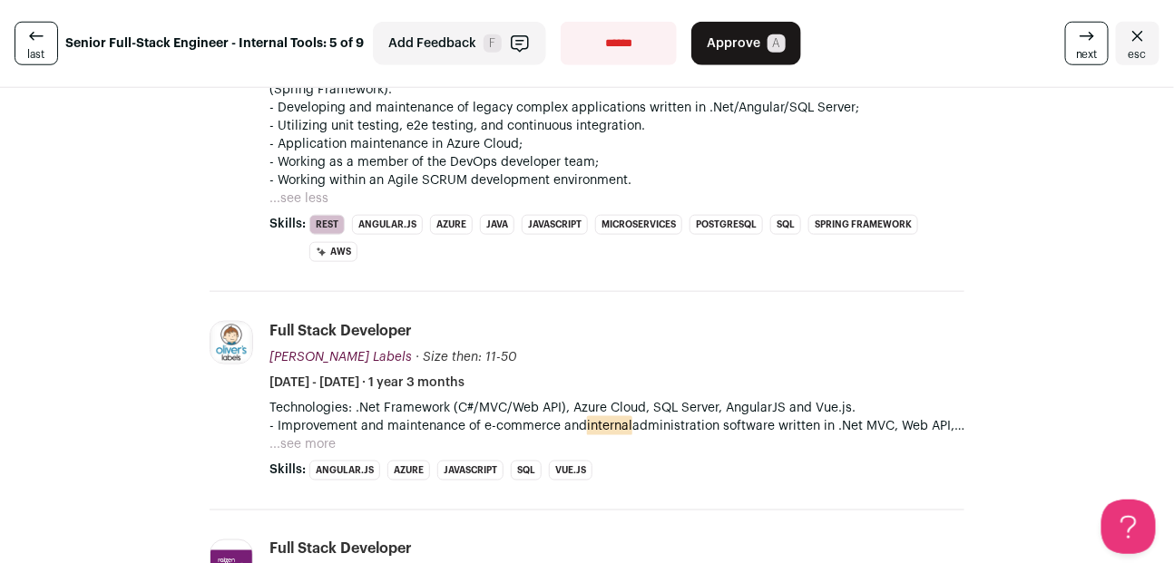
scroll to position [541, 0]
click at [296, 436] on button "...see more" at bounding box center [302, 443] width 66 height 18
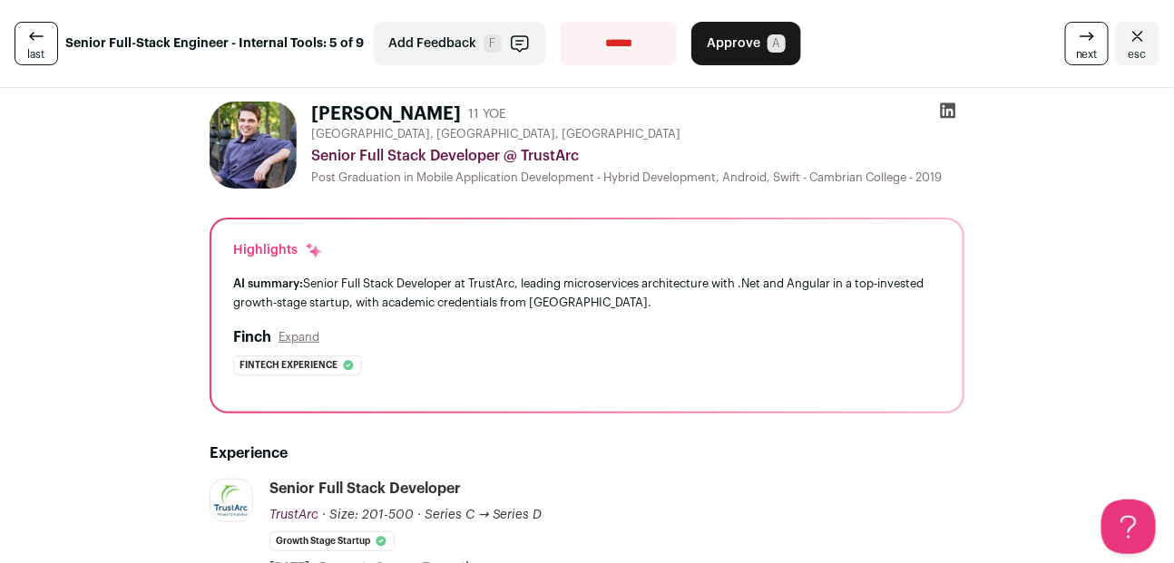
scroll to position [0, 0]
click at [1126, 41] on icon "Close" at bounding box center [1137, 36] width 22 height 22
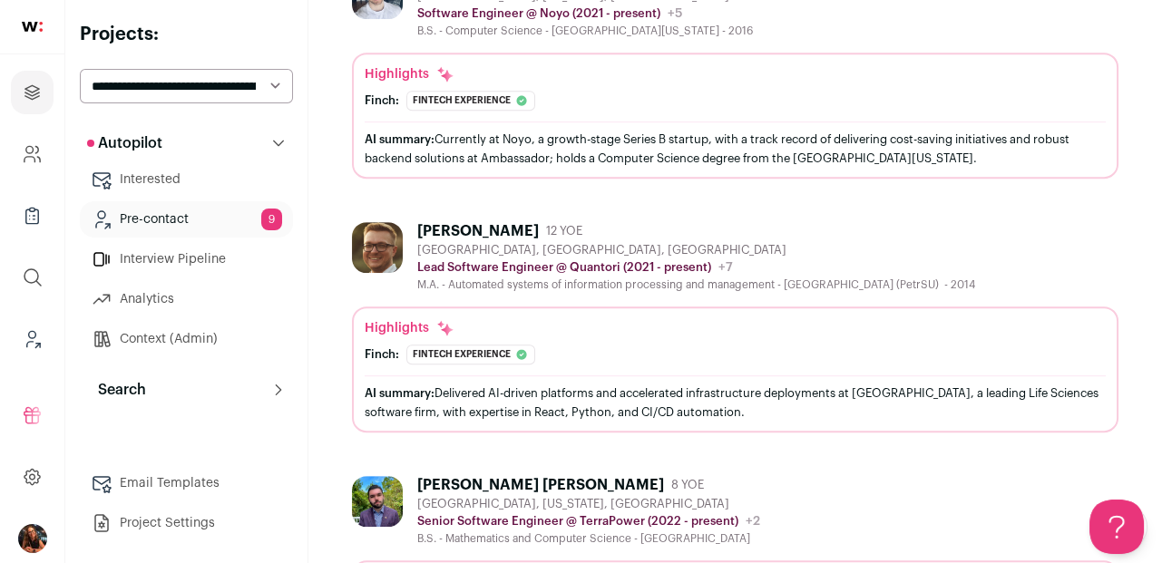
scroll to position [1908, 0]
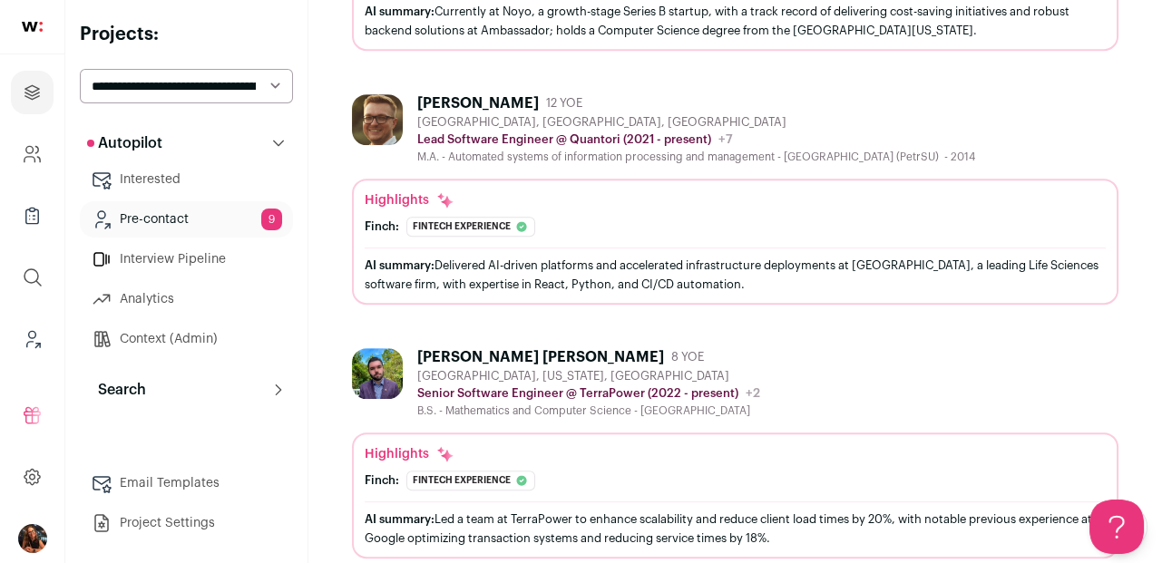
click at [457, 95] on div "[PERSON_NAME]" at bounding box center [478, 103] width 122 height 18
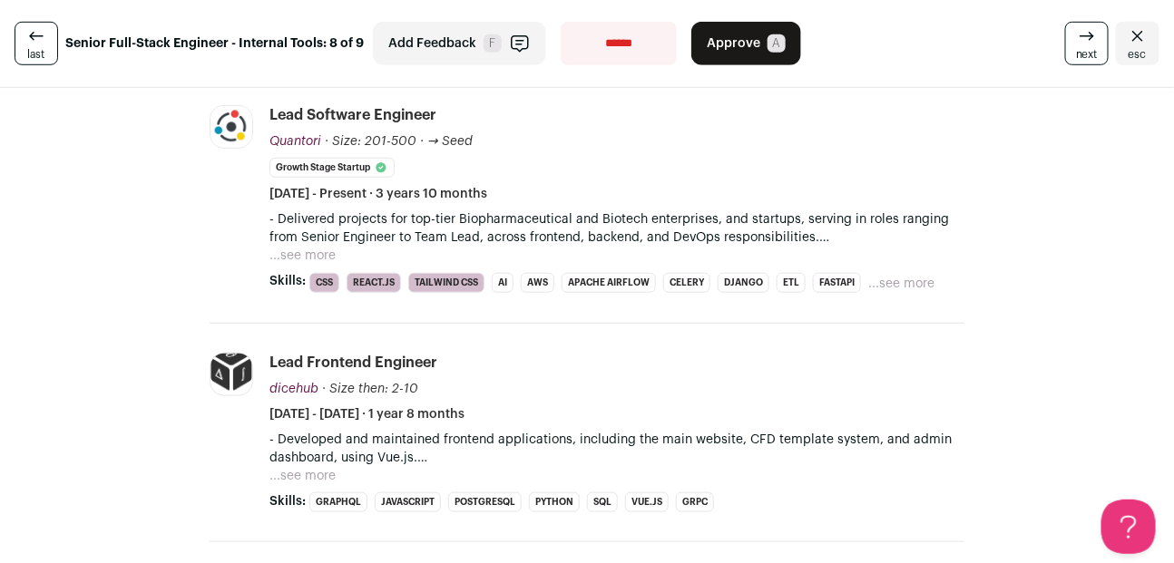
scroll to position [374, 0]
click at [302, 256] on button "...see more" at bounding box center [302, 257] width 66 height 18
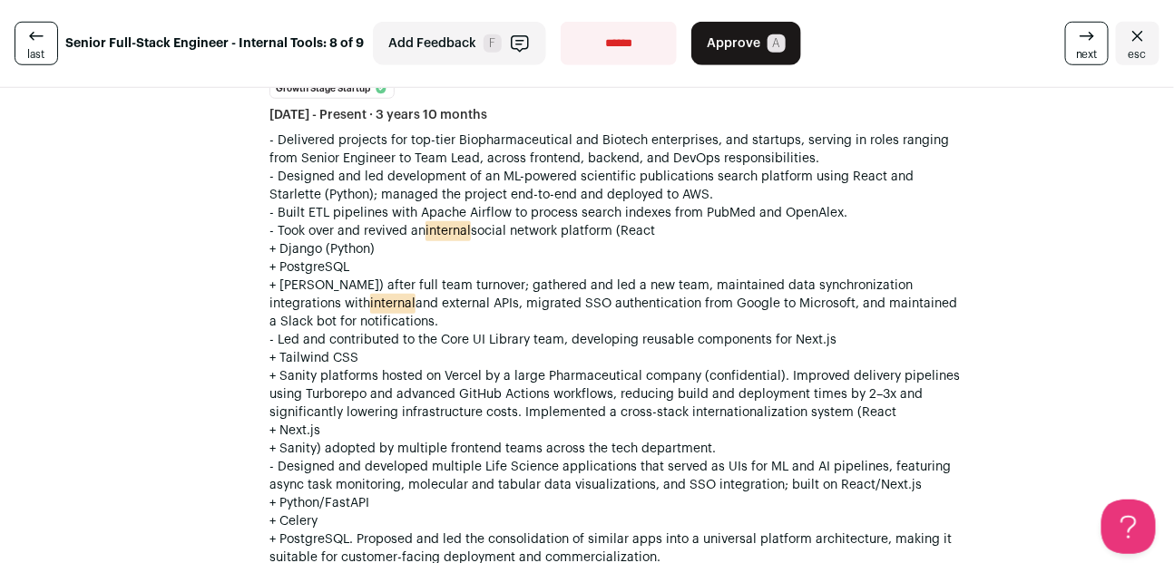
scroll to position [419, 0]
